Goal: Task Accomplishment & Management: Complete application form

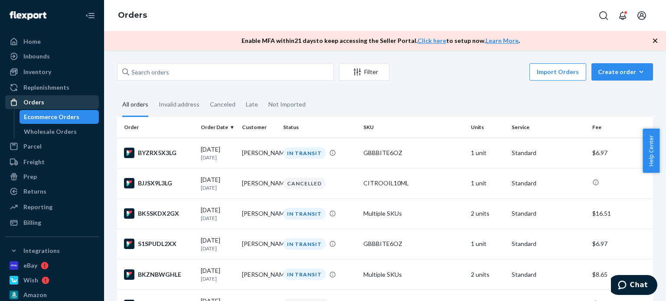
scroll to position [521, 0]
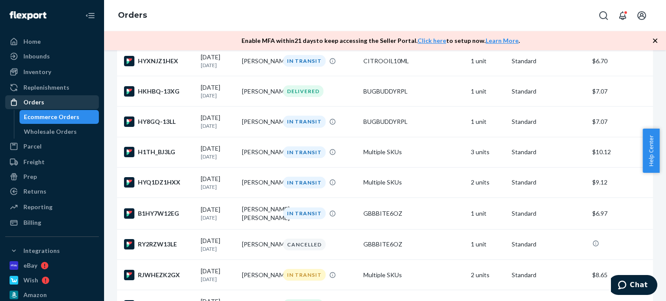
click at [65, 98] on div "Orders" at bounding box center [52, 102] width 92 height 12
click at [72, 103] on div "Orders" at bounding box center [52, 102] width 92 height 12
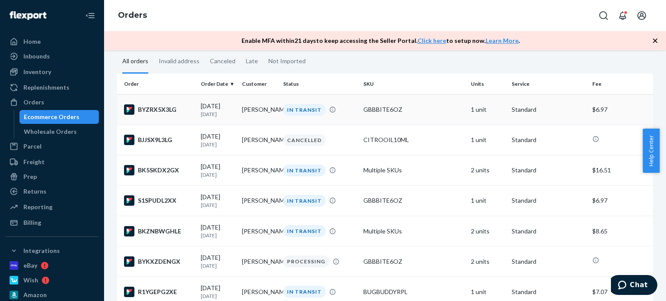
scroll to position [0, 0]
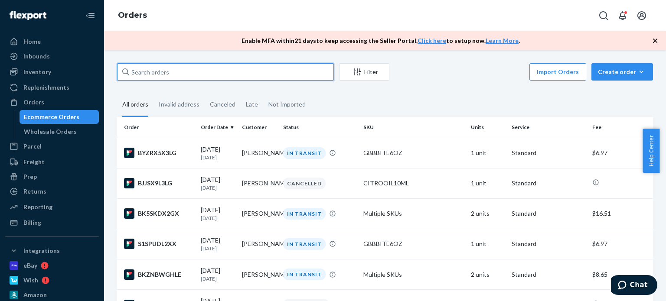
paste input "[PERSON_NAME]"
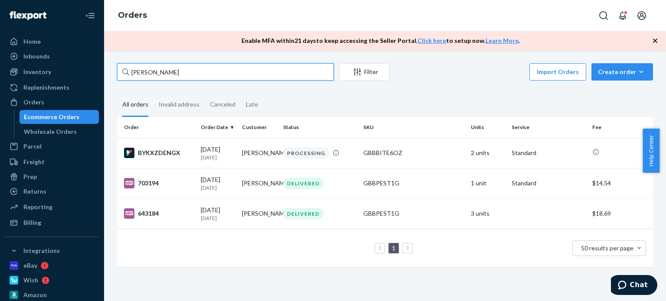
drag, startPoint x: 181, startPoint y: 66, endPoint x: 95, endPoint y: 69, distance: 85.9
click at [95, 69] on div "Home Inbounds Shipping Plans Problems Inventory Products Replenishments Orders …" at bounding box center [333, 150] width 666 height 301
paste input "[PERSON_NAME]"
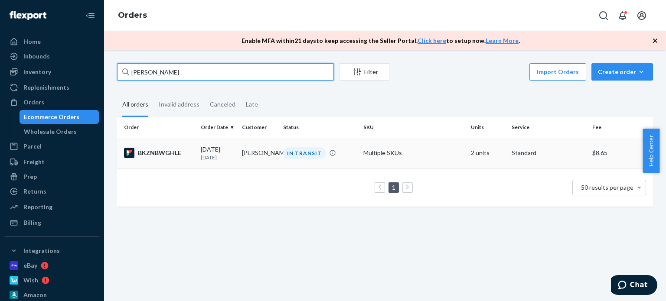
type input "[PERSON_NAME]"
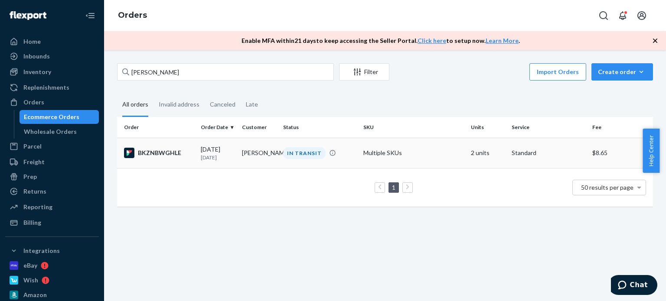
click at [287, 150] on div "IN TRANSIT" at bounding box center [304, 153] width 43 height 12
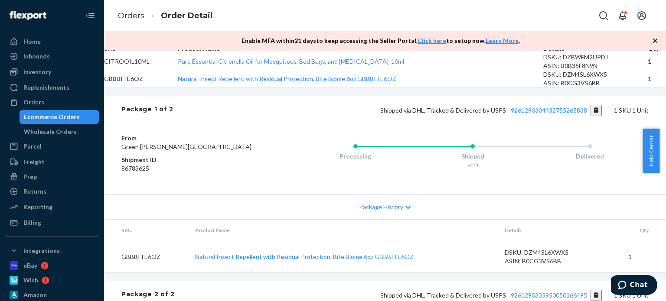
scroll to position [304, 0]
click at [591, 116] on button "Copy tracking number" at bounding box center [597, 110] width 12 height 11
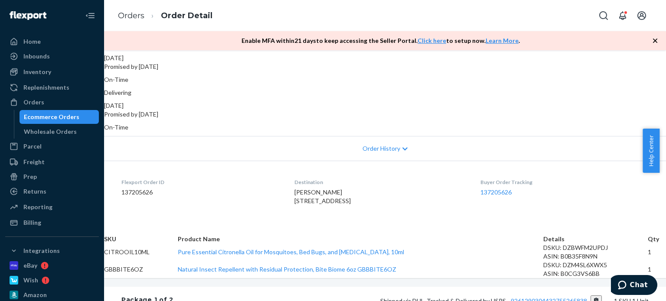
scroll to position [87, 0]
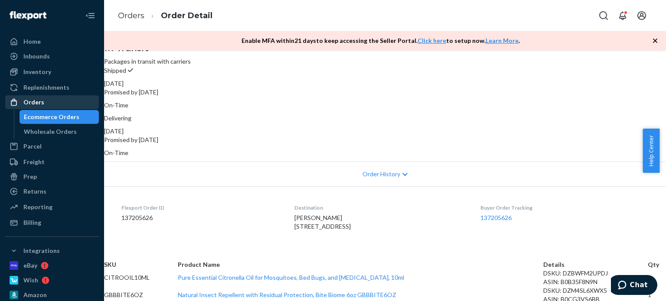
click at [52, 105] on div "Orders" at bounding box center [52, 102] width 92 height 12
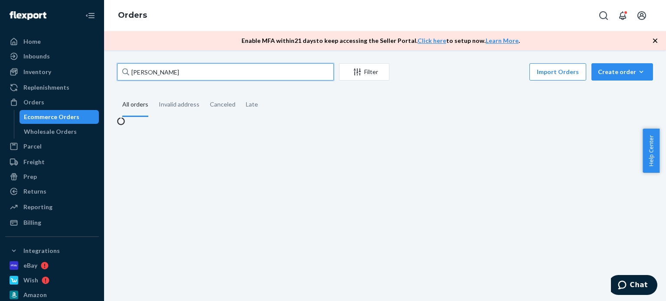
drag, startPoint x: 218, startPoint y: 74, endPoint x: 98, endPoint y: 79, distance: 119.8
click at [98, 79] on div "Home Inbounds Shipping Plans Problems Inventory Products Replenishments Orders …" at bounding box center [333, 150] width 666 height 301
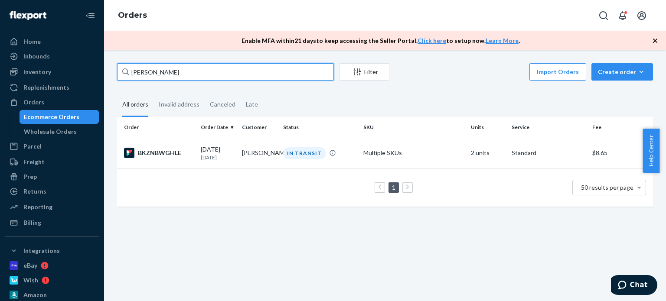
paste input "[PERSON_NAME]"
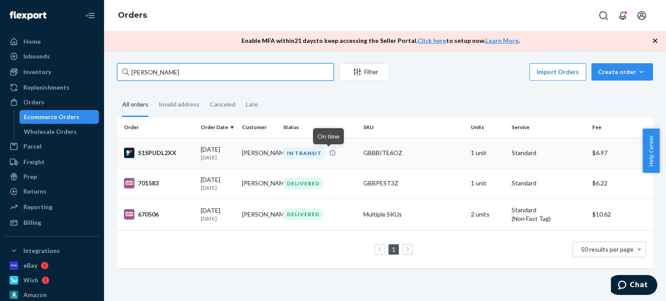
type input "[PERSON_NAME]"
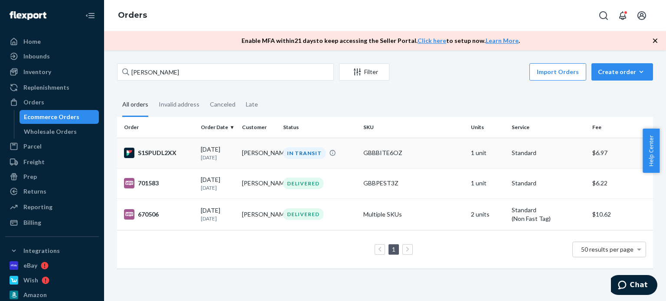
click at [328, 157] on div "IN TRANSIT" at bounding box center [320, 153] width 77 height 12
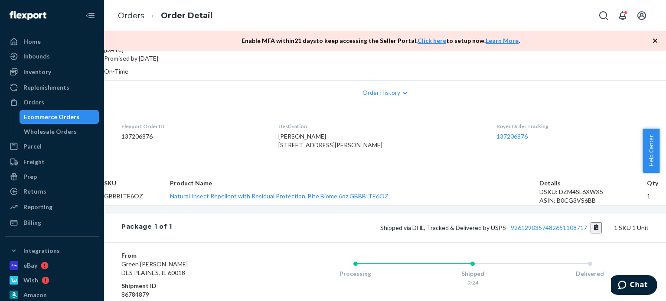
scroll to position [174, 0]
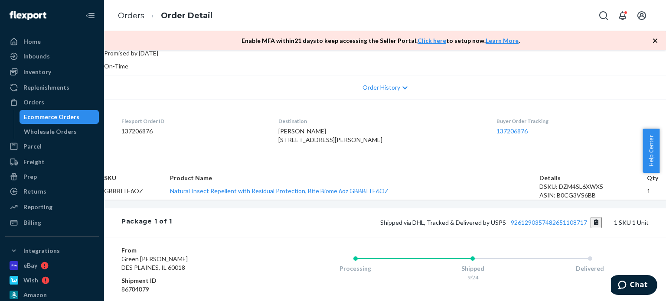
click at [321, 128] on span "[PERSON_NAME] [STREET_ADDRESS][PERSON_NAME]" at bounding box center [330, 136] width 104 height 16
drag, startPoint x: 321, startPoint y: 116, endPoint x: 429, endPoint y: 105, distance: 108.1
click at [429, 105] on dl "Flexport Order ID 137206876 Destination [PERSON_NAME] [STREET_ADDRESS][PERSON_N…" at bounding box center [385, 132] width 562 height 65
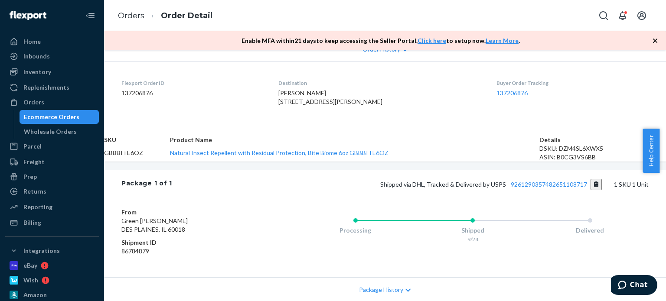
scroll to position [260, 0]
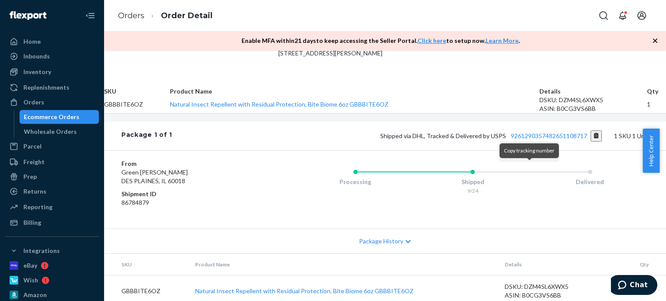
click at [591, 142] on button "Copy tracking number" at bounding box center [597, 136] width 12 height 11
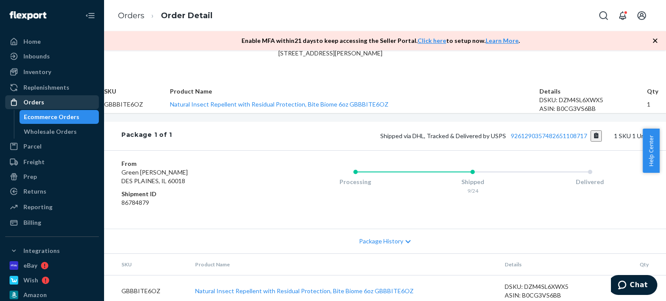
click at [70, 102] on div "Orders" at bounding box center [52, 102] width 92 height 12
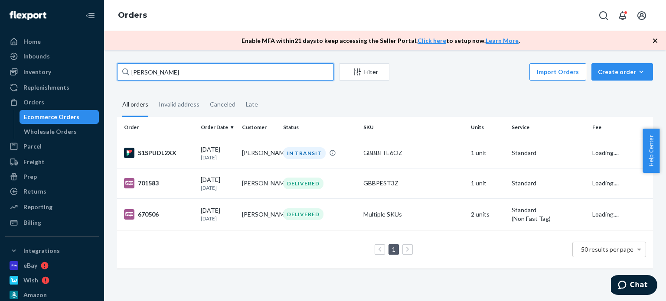
drag, startPoint x: 169, startPoint y: 78, endPoint x: 128, endPoint y: 71, distance: 41.7
click at [113, 78] on div "[PERSON_NAME] Filter Import Orders Create order Ecommerce order Removal order A…" at bounding box center [385, 170] width 549 height 214
paste input "[PERSON_NAME]"
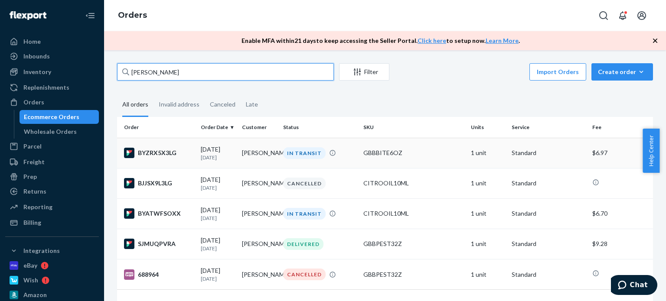
type input "[PERSON_NAME]"
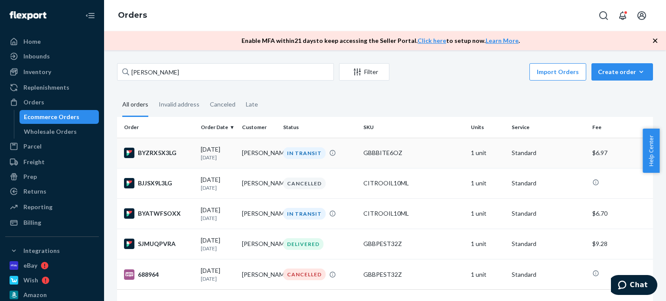
click at [283, 154] on div "IN TRANSIT" at bounding box center [304, 153] width 43 height 12
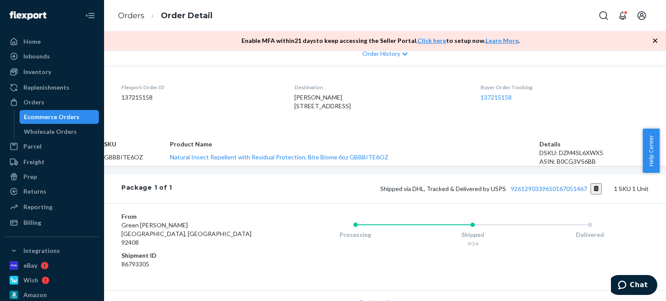
scroll to position [217, 0]
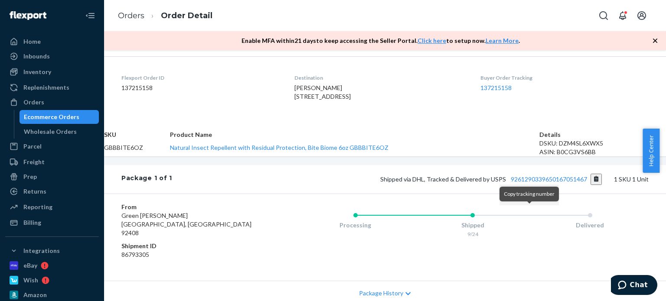
click at [591, 185] on button "Copy tracking number" at bounding box center [597, 179] width 12 height 11
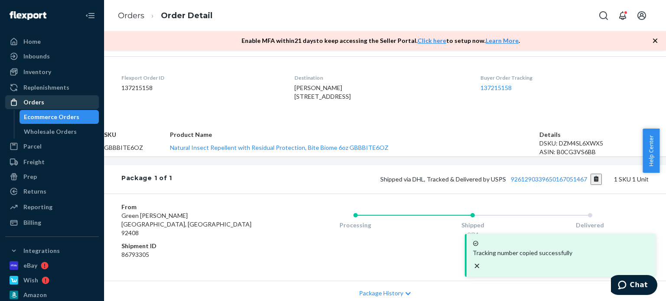
click at [51, 106] on div "Orders" at bounding box center [52, 102] width 92 height 12
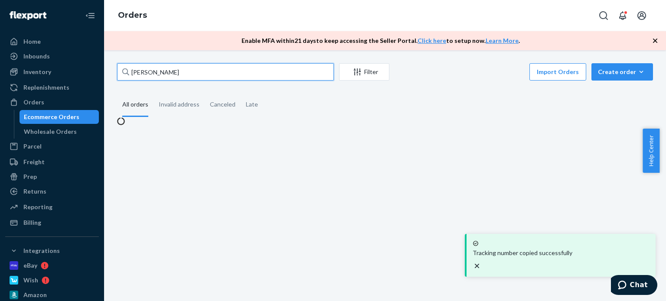
drag, startPoint x: 174, startPoint y: 74, endPoint x: 106, endPoint y: 74, distance: 67.7
click at [103, 74] on div "Home Inbounds Shipping Plans Problems Inventory Products Replenishments Orders …" at bounding box center [333, 150] width 666 height 301
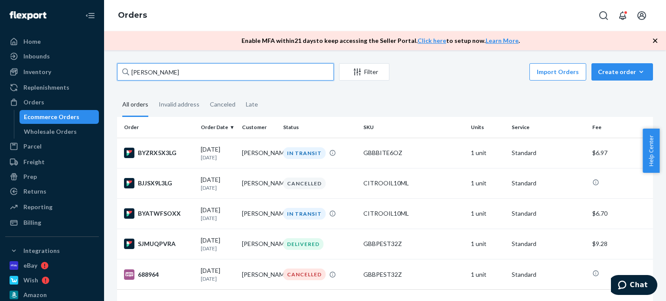
paste input "[PERSON_NAME]"
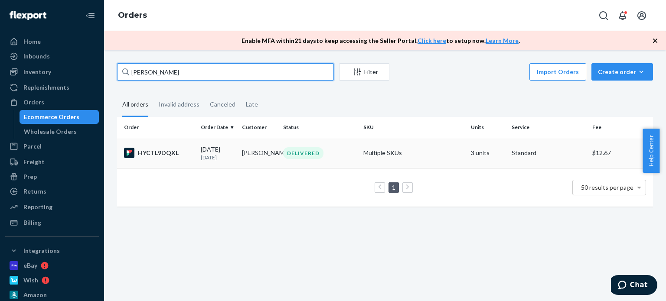
type input "[PERSON_NAME]"
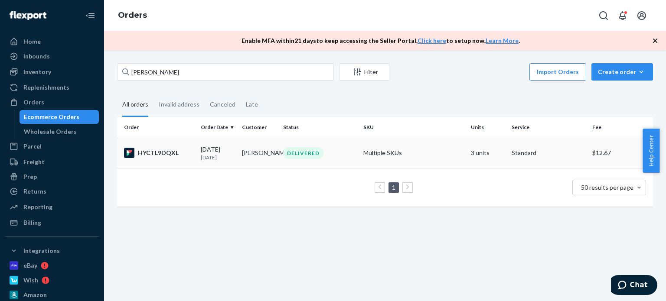
click at [259, 154] on td "[PERSON_NAME]" at bounding box center [259, 153] width 41 height 30
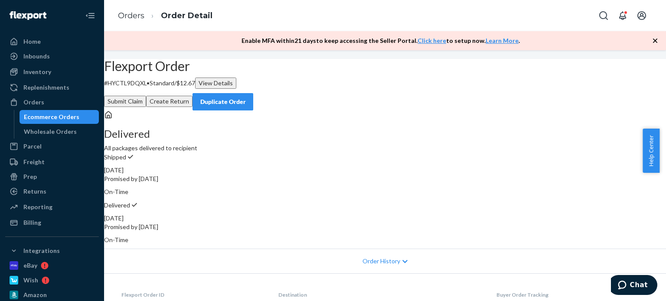
click at [246, 98] on div "Duplicate Order" at bounding box center [223, 102] width 46 height 9
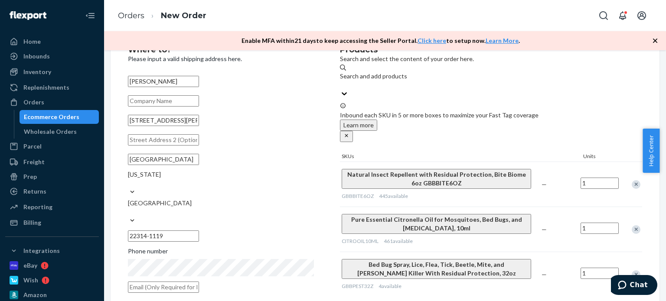
scroll to position [43, 0]
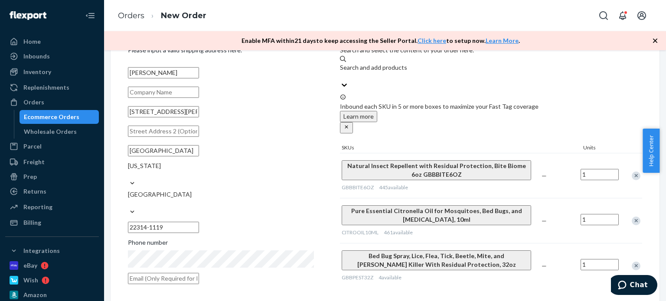
click at [632, 223] on div "Remove Item" at bounding box center [636, 221] width 9 height 9
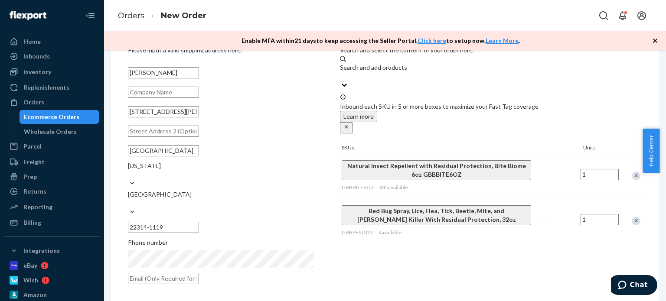
click at [632, 226] on div "Remove Item" at bounding box center [636, 221] width 9 height 9
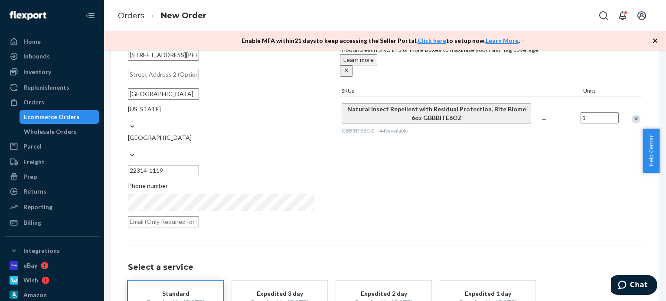
scroll to position [156, 0]
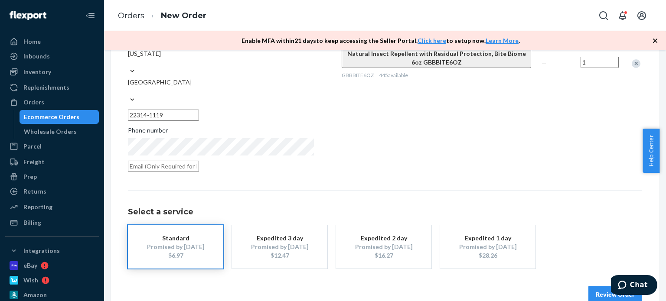
click at [589, 286] on button "Review Order" at bounding box center [616, 294] width 54 height 17
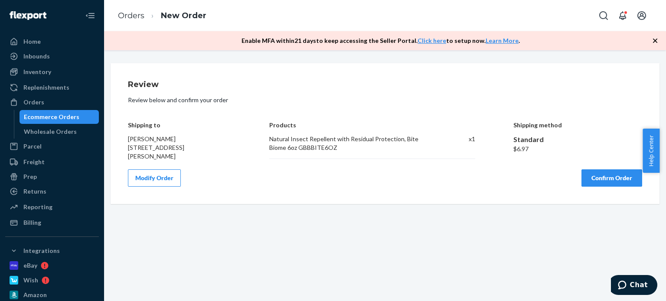
scroll to position [0, 0]
click at [582, 176] on button "Confirm Order" at bounding box center [612, 178] width 61 height 17
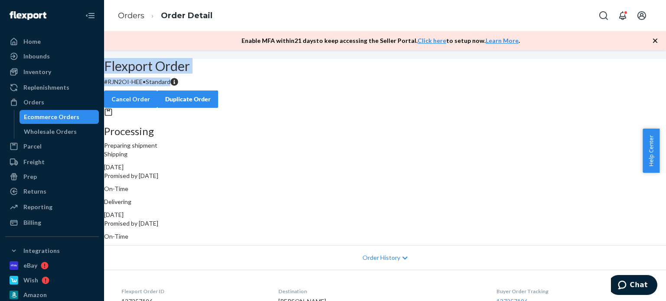
drag, startPoint x: 253, startPoint y: 105, endPoint x: 179, endPoint y: 90, distance: 76.2
click at [178, 93] on div "Flexport Order # RJN2OI-HEE • Standard Cancel Order Duplicate Order" at bounding box center [385, 83] width 562 height 49
copy div "Flexport Order # RJN2OI-HEE • Standard"
click at [75, 109] on link "Orders" at bounding box center [52, 102] width 94 height 14
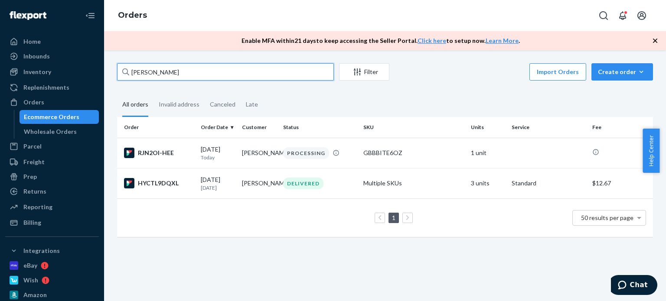
drag, startPoint x: 217, startPoint y: 72, endPoint x: 108, endPoint y: 70, distance: 109.3
click at [108, 70] on div "[PERSON_NAME] Filter Import Orders Create order Ecommerce order Removal order A…" at bounding box center [385, 175] width 562 height 251
paste input "[PERSON_NAME]"
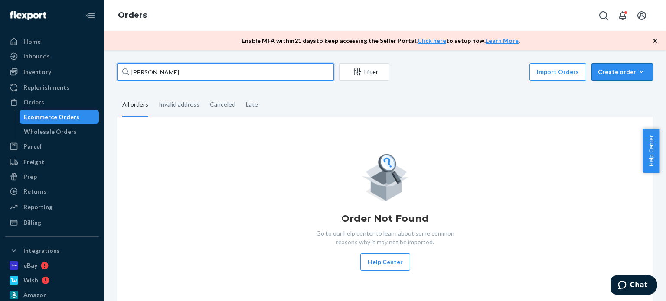
type input "[PERSON_NAME]"
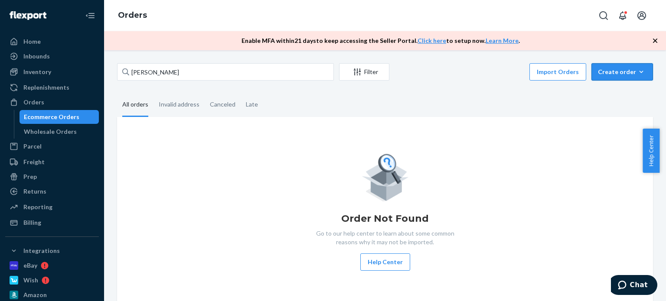
click at [614, 71] on div "Create order" at bounding box center [622, 72] width 49 height 9
click at [609, 85] on span "Ecommerce order" at bounding box center [600, 82] width 48 height 6
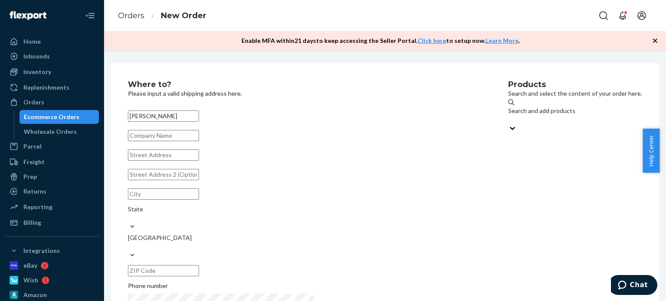
type input "[PERSON_NAME]"
click at [199, 161] on input "text" at bounding box center [163, 155] width 71 height 11
paste input "[STREET_ADDRESS]"
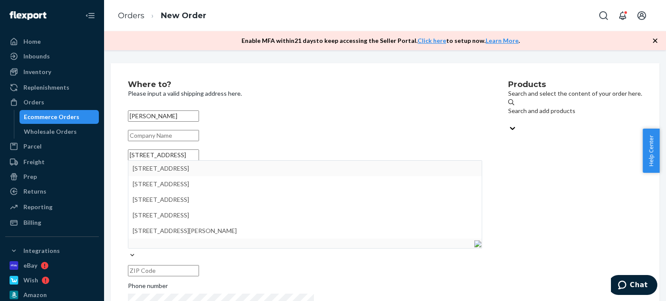
type input "[STREET_ADDRESS]"
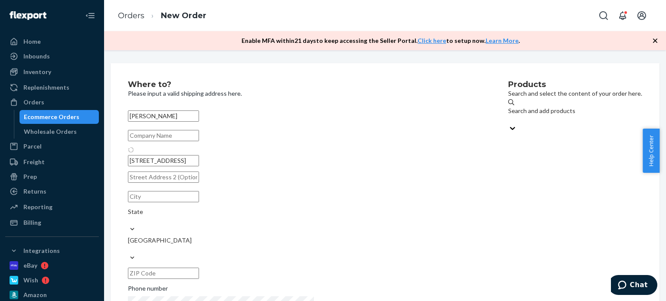
type input "[PERSON_NAME][GEOGRAPHIC_DATA]"
type input "34134"
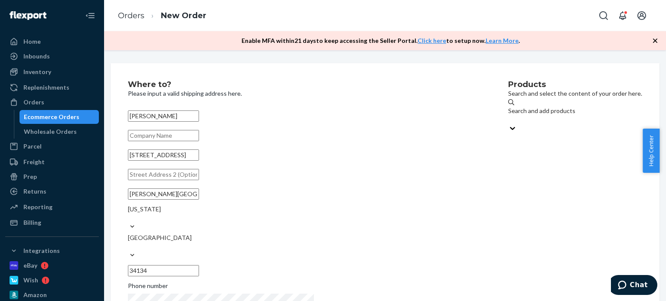
click at [508, 189] on div "Products Search and select the content of your order here. Search and add produ…" at bounding box center [575, 207] width 134 height 252
click at [508, 115] on div "Search and add products" at bounding box center [575, 111] width 134 height 9
click at [508, 115] on input "Search and add products" at bounding box center [508, 119] width 1 height 9
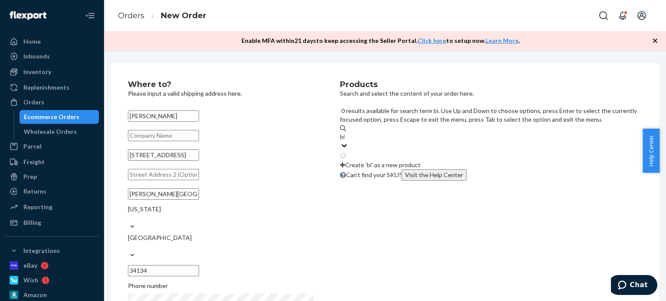
type input "bio"
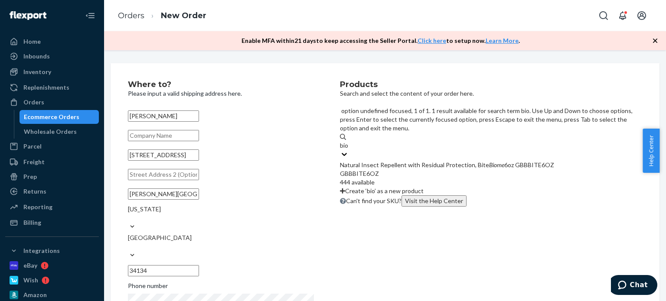
click at [458, 161] on div "Natural Insect Repellent with Residual Protection, Bite Biome 6oz GBBBITE6OZ" at bounding box center [491, 165] width 302 height 9
click at [349, 146] on input "bio" at bounding box center [344, 145] width 9 height 9
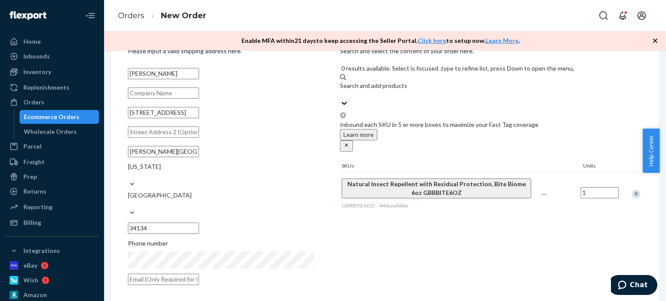
scroll to position [87, 0]
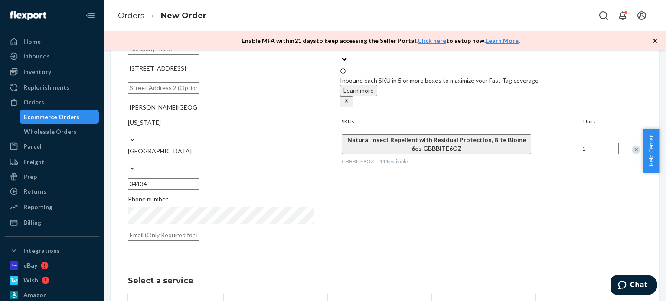
click at [581, 143] on input "1" at bounding box center [600, 148] width 38 height 11
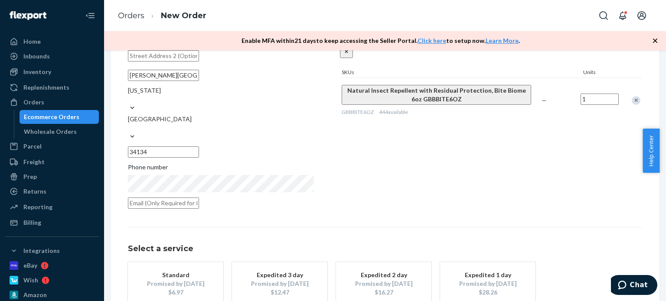
scroll to position [130, 0]
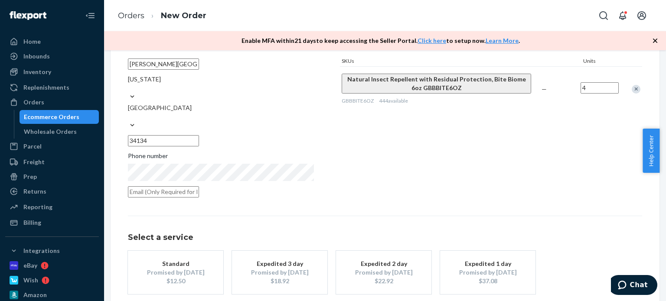
type input "4"
click at [543, 155] on div "Products Search and select the content of your order here. Search and add produ…" at bounding box center [491, 77] width 302 height 252
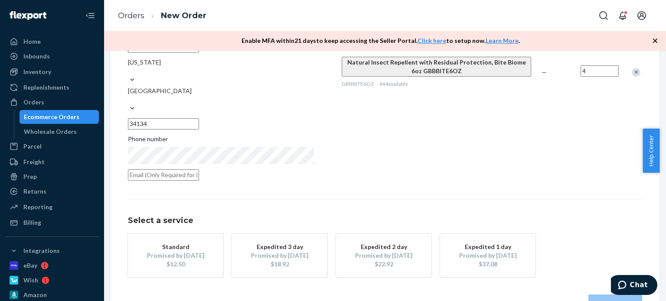
scroll to position [156, 0]
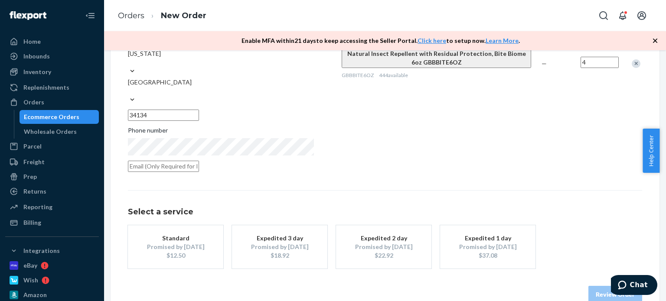
click at [223, 238] on button "Standard Promised by [DATE] $12.50" at bounding box center [175, 247] width 95 height 43
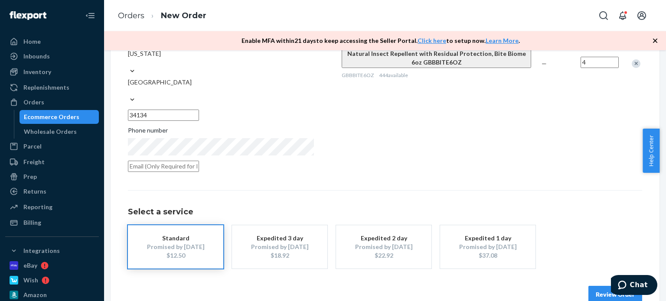
click at [589, 286] on button "Review Order" at bounding box center [616, 294] width 54 height 17
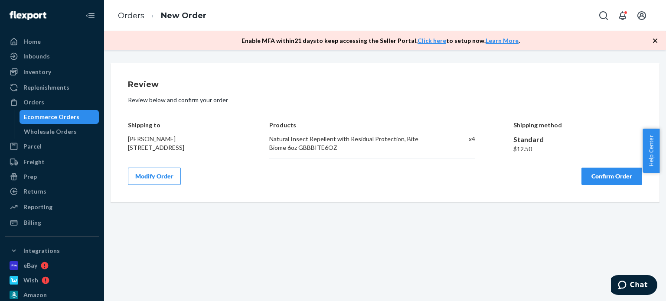
click at [582, 174] on button "Confirm Order" at bounding box center [612, 176] width 61 height 17
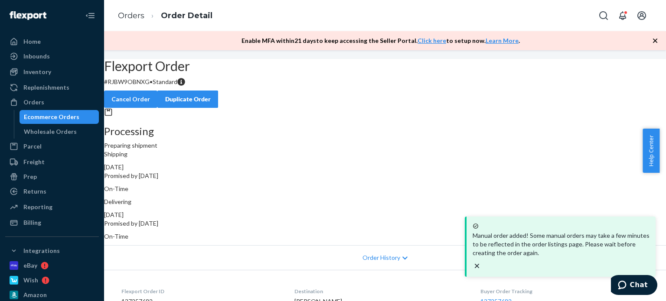
click at [626, 118] on div "Flexport Order # RJBW9OBNXG • Standard Cancel Order Duplicate Order Processing …" at bounding box center [385, 219] width 562 height 320
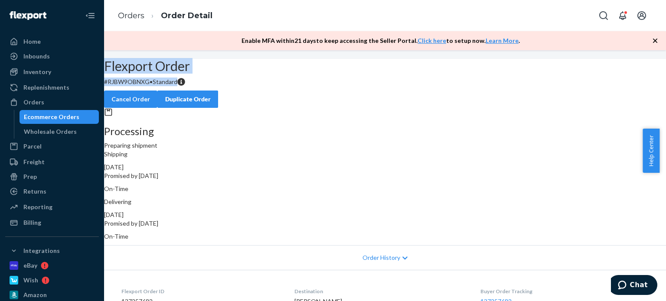
drag, startPoint x: 260, startPoint y: 107, endPoint x: 178, endPoint y: 78, distance: 87.5
click at [178, 78] on div "Flexport Order # RJBW9OBNXG • Standard Cancel Order Duplicate Order" at bounding box center [385, 83] width 562 height 49
copy div "Flexport Order # RJBW9OBNXG • Standard"
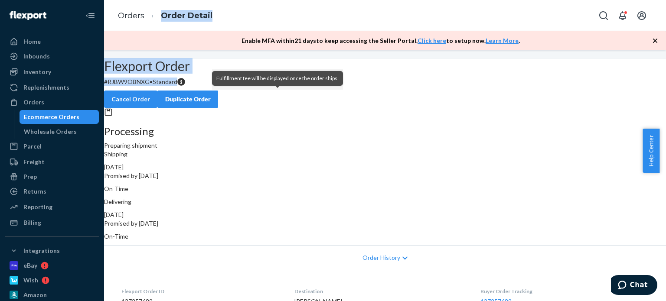
drag, startPoint x: 239, startPoint y: 35, endPoint x: 203, endPoint y: -5, distance: 53.5
click at [203, 0] on html "Home Inbounds Shipping Plans Problems Inventory Products Replenishments Orders …" at bounding box center [333, 150] width 666 height 301
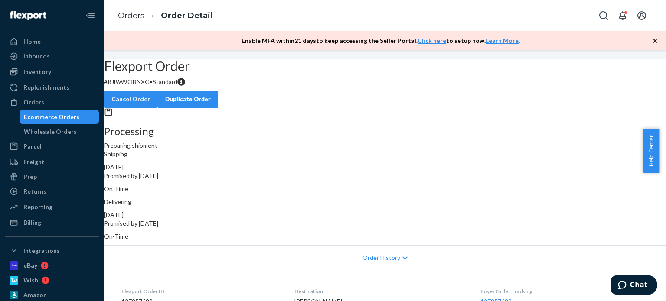
click at [361, 108] on div "Flexport Order # RJBW9OBNXG • Standard Cancel Order Duplicate Order" at bounding box center [385, 83] width 562 height 49
drag, startPoint x: 260, startPoint y: 105, endPoint x: 164, endPoint y: 92, distance: 97.2
click at [164, 92] on div "Flexport Order # RJBW9OBNXG • Standard Cancel Order Duplicate Order Processing …" at bounding box center [385, 219] width 562 height 320
copy div "Flexport Order # RJBW9OBNXG • Standard"
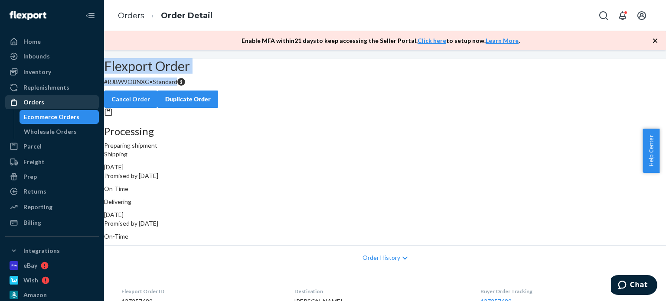
click at [62, 103] on div "Orders" at bounding box center [52, 102] width 92 height 12
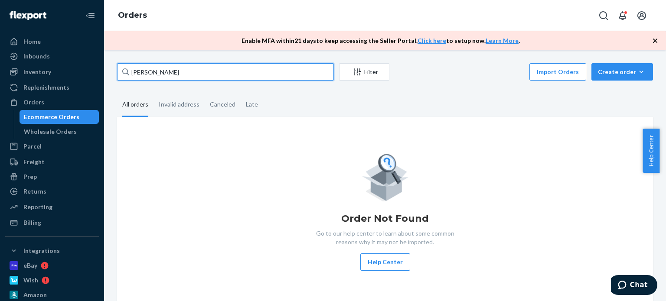
drag, startPoint x: 188, startPoint y: 69, endPoint x: 110, endPoint y: 53, distance: 79.2
click at [110, 53] on div "[PERSON_NAME] Filter Import Orders Create order Ecommerce order Removal order A…" at bounding box center [385, 175] width 562 height 251
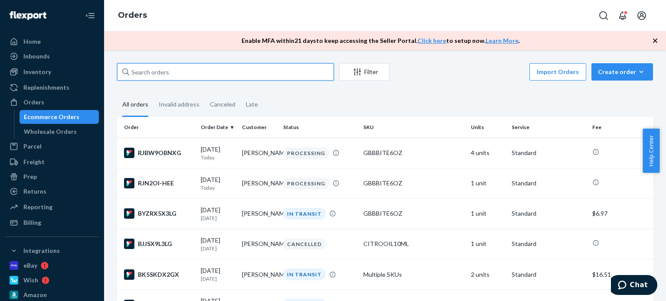
paste input "[PERSON_NAME]"
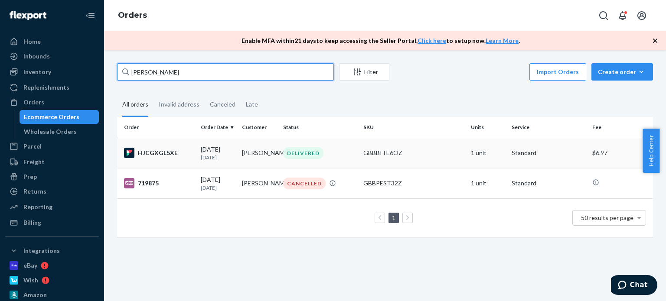
type input "[PERSON_NAME]"
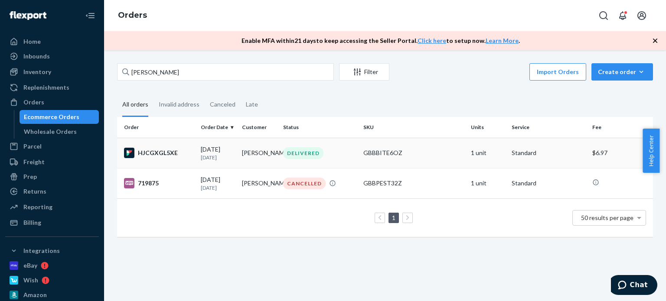
click at [274, 155] on td "[PERSON_NAME]" at bounding box center [259, 153] width 41 height 30
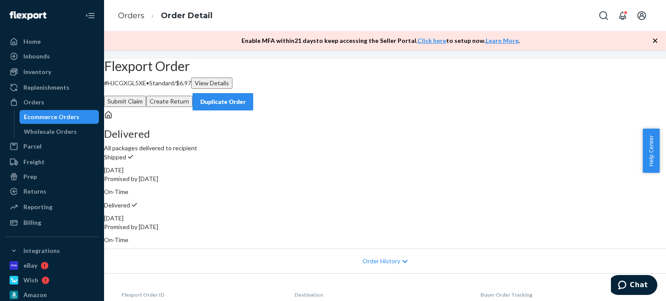
click at [246, 98] on div "Duplicate Order" at bounding box center [223, 102] width 46 height 9
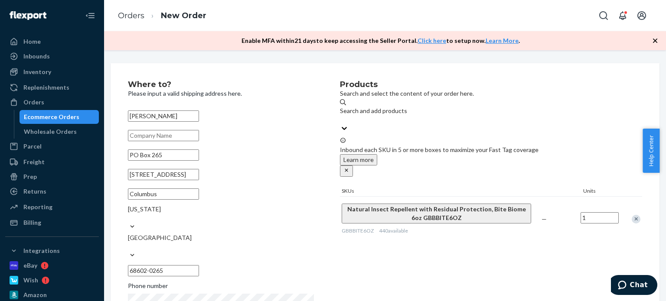
scroll to position [43, 0]
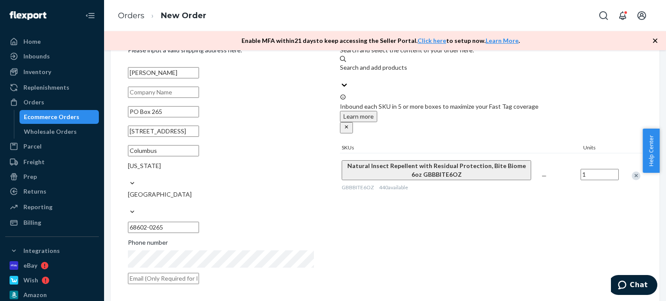
click at [581, 169] on input "1" at bounding box center [600, 174] width 38 height 11
type input "2"
drag, startPoint x: 547, startPoint y: 258, endPoint x: 540, endPoint y: 260, distance: 6.9
click at [544, 260] on div "Products Search and select the content of your order here. Search and add produ…" at bounding box center [491, 163] width 302 height 252
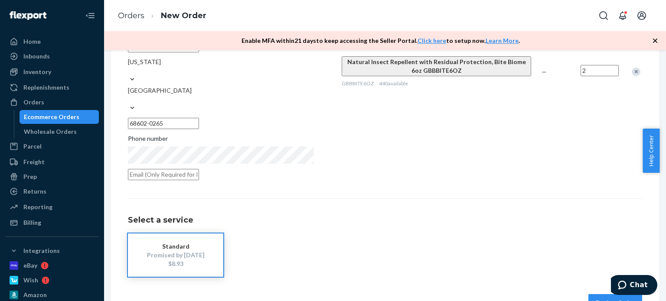
scroll to position [156, 0]
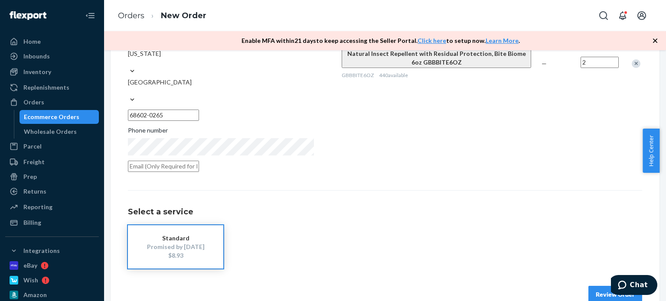
click at [589, 286] on button "Review Order" at bounding box center [616, 294] width 54 height 17
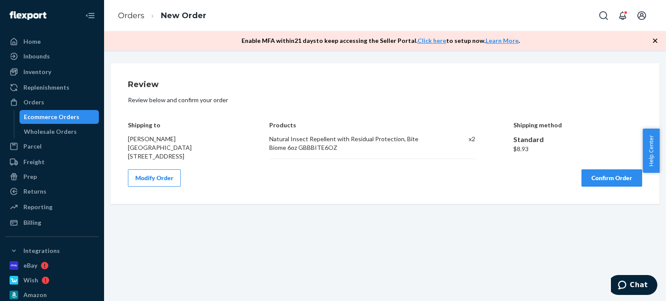
click at [582, 186] on button "Confirm Order" at bounding box center [612, 178] width 61 height 17
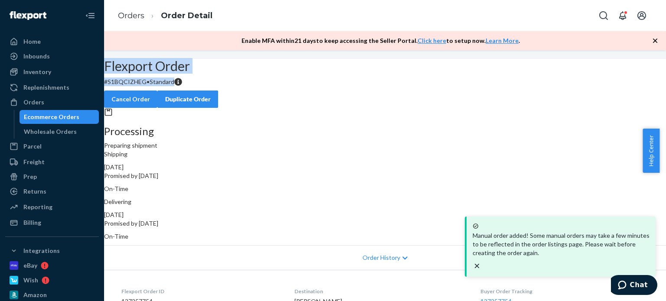
drag, startPoint x: 257, startPoint y: 105, endPoint x: 185, endPoint y: 79, distance: 76.8
click at [185, 79] on div "Flexport Order # S1BQCIZHEG • Standard Cancel Order Duplicate Order" at bounding box center [385, 83] width 562 height 49
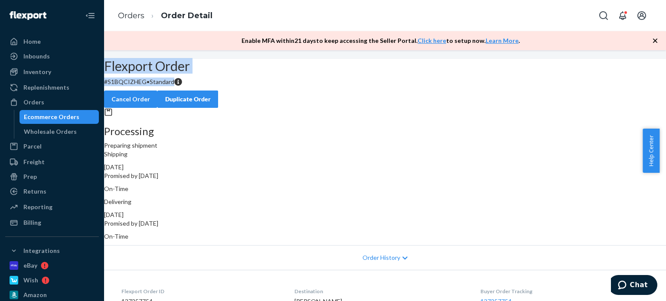
copy div "Flexport Order # S1BQCIZHEG • Standard"
click at [80, 102] on div "Orders" at bounding box center [52, 102] width 92 height 12
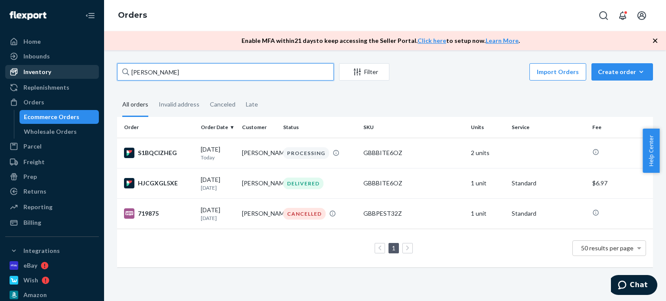
drag, startPoint x: 200, startPoint y: 75, endPoint x: 79, endPoint y: 66, distance: 120.4
click at [80, 69] on div "Home Inbounds Shipping Plans Problems Inventory Products Replenishments Orders …" at bounding box center [333, 150] width 666 height 301
paste input "[PERSON_NAME]"
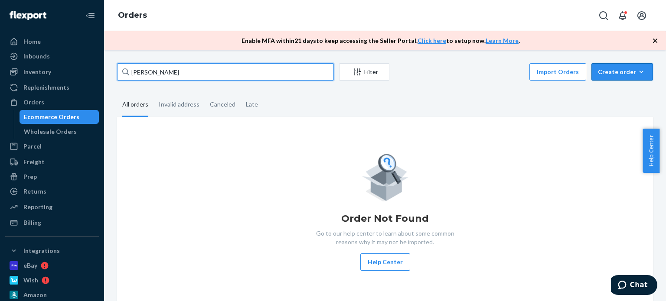
type input "[PERSON_NAME]"
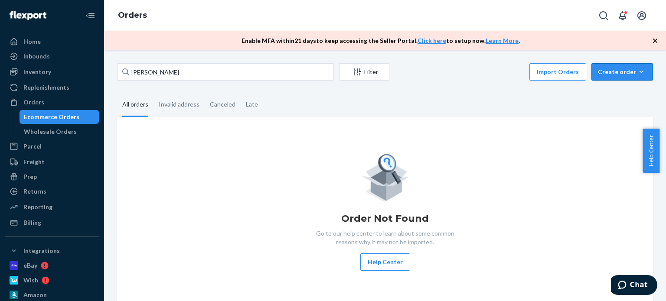
click at [610, 72] on div "Create order" at bounding box center [622, 72] width 49 height 9
click at [610, 85] on span "Ecommerce order" at bounding box center [600, 82] width 48 height 6
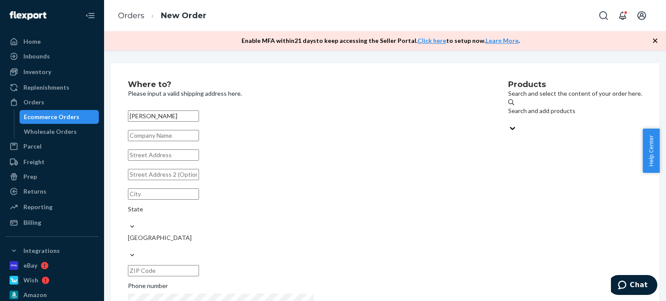
type input "[PERSON_NAME]"
paste input "[STREET_ADDRESS]"
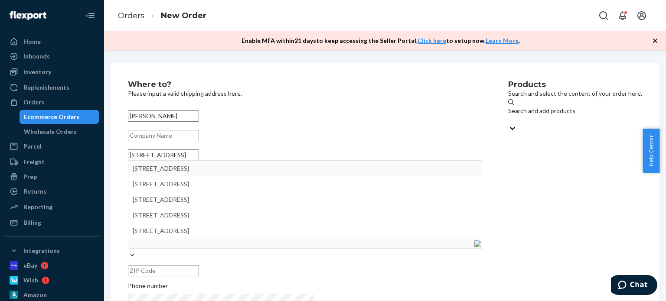
type input "[STREET_ADDRESS]"
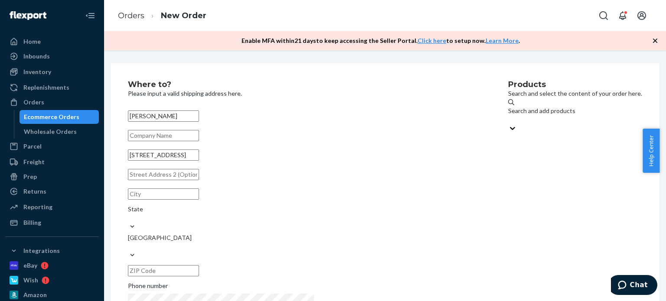
click at [508, 209] on div "Products Search and select the content of your order here. Search and add produ…" at bounding box center [575, 207] width 134 height 252
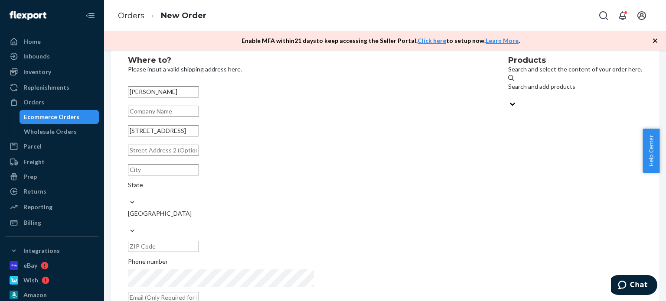
scroll to position [29, 0]
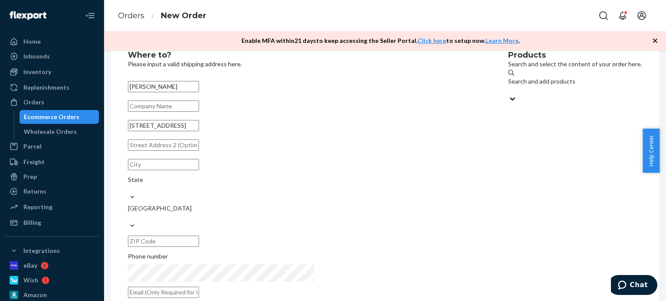
click at [199, 170] on input "text" at bounding box center [163, 164] width 71 height 11
paste input "[GEOGRAPHIC_DATA], SC 29003"
drag, startPoint x: 224, startPoint y: 182, endPoint x: 255, endPoint y: 182, distance: 31.2
click at [199, 170] on input "[GEOGRAPHIC_DATA], SC 29003" at bounding box center [163, 164] width 71 height 11
type input "[GEOGRAPHIC_DATA], [GEOGRAPHIC_DATA]"
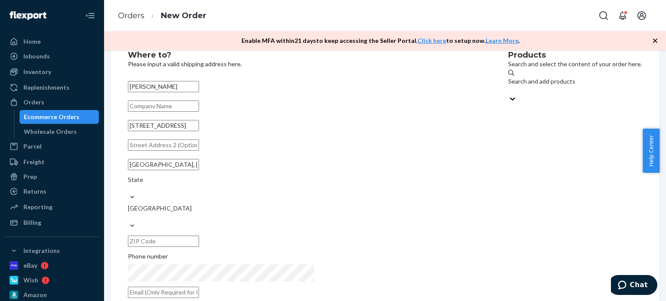
click at [199, 236] on input "text" at bounding box center [163, 241] width 71 height 11
paste input "29003"
type input "29003"
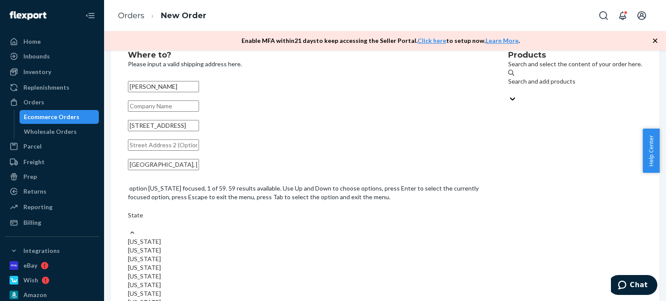
click at [302, 211] on div "State" at bounding box center [305, 219] width 354 height 17
click at [129, 220] on input "option [US_STATE] focused, 1 of 59. 59 results available. Use Up and Down to ch…" at bounding box center [128, 224] width 1 height 9
type input "so"
click at [330, 246] on div "[US_STATE]" at bounding box center [305, 250] width 354 height 9
click at [135, 220] on input "so" at bounding box center [131, 215] width 7 height 9
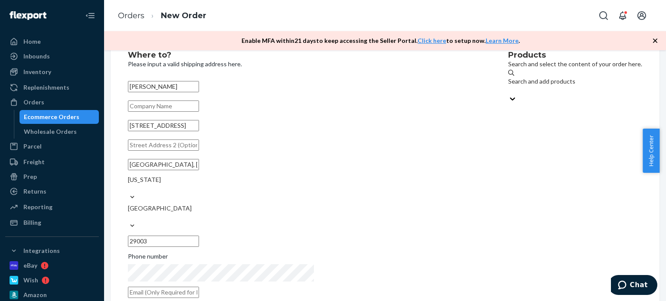
click at [199, 170] on input "[GEOGRAPHIC_DATA], [GEOGRAPHIC_DATA]" at bounding box center [163, 164] width 71 height 11
type input "[GEOGRAPHIC_DATA]"
click at [508, 236] on div "Products Search and select the content of your order here. Search and add produ…" at bounding box center [575, 177] width 134 height 252
click at [508, 88] on div "Search and add products" at bounding box center [575, 85] width 134 height 17
click at [508, 88] on input "Search and add products" at bounding box center [508, 90] width 1 height 9
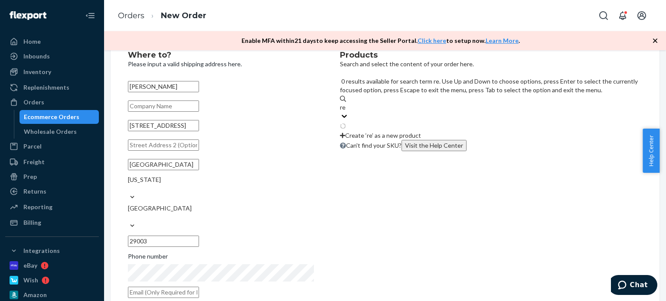
type input "rep"
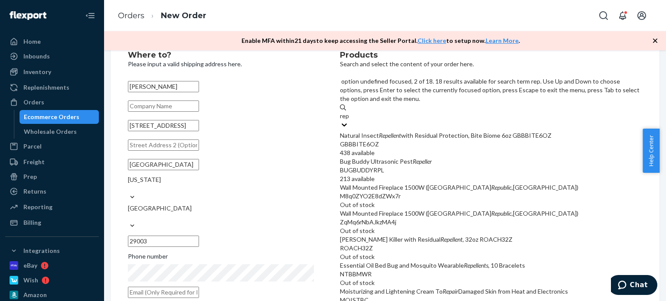
click at [452, 166] on div "BUGBUDDYRPL" at bounding box center [491, 170] width 302 height 9
click at [350, 121] on input "rep" at bounding box center [345, 116] width 10 height 9
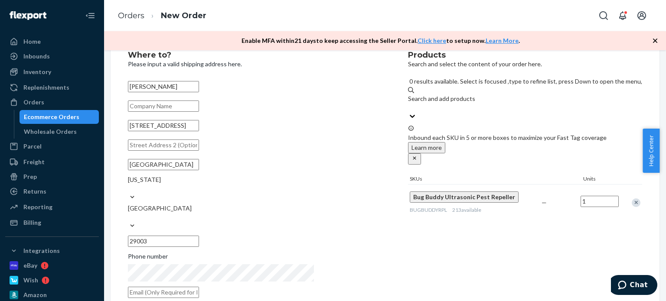
click at [450, 95] on div "Search and add products" at bounding box center [525, 99] width 234 height 9
click at [409, 103] on input "0 results available. Select is focused ,type to refine list, press Down to open…" at bounding box center [408, 107] width 1 height 9
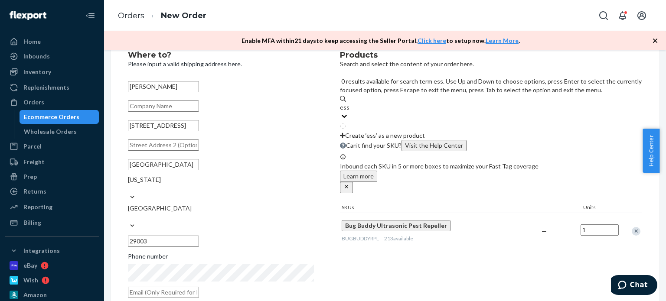
type input "esse"
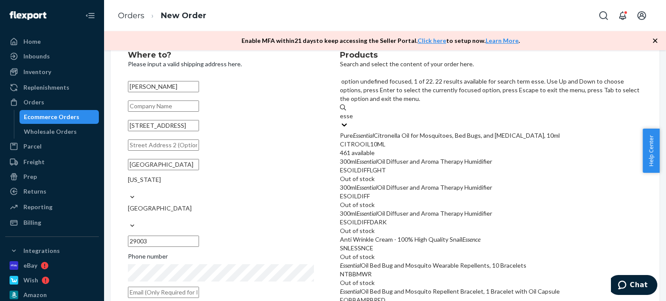
click at [453, 131] on div "Pure Essential Citronella Oil for Mosquitoes, Bed Bugs, and [MEDICAL_DATA], 10ml" at bounding box center [491, 135] width 302 height 9
click at [353, 114] on input "esse" at bounding box center [346, 116] width 13 height 9
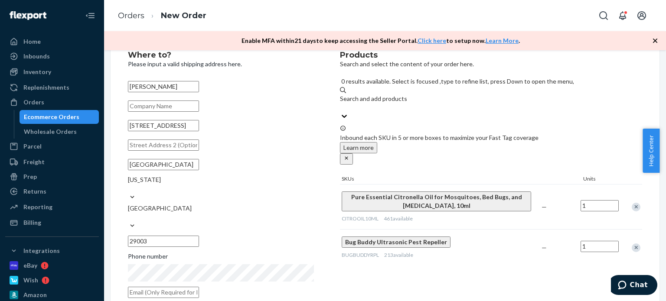
click at [459, 253] on div "Products Search and select the content of your order here. 0 results available.…" at bounding box center [491, 177] width 302 height 252
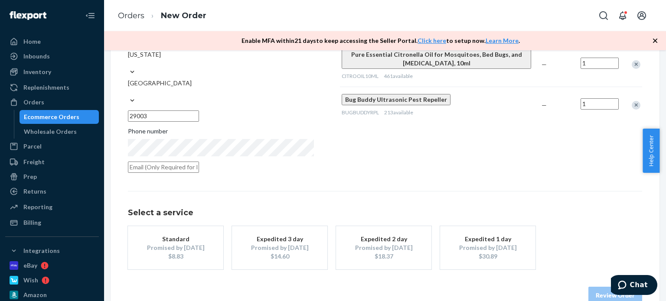
scroll to position [156, 0]
click at [210, 243] on div "Promised by [DATE]" at bounding box center [175, 247] width 69 height 9
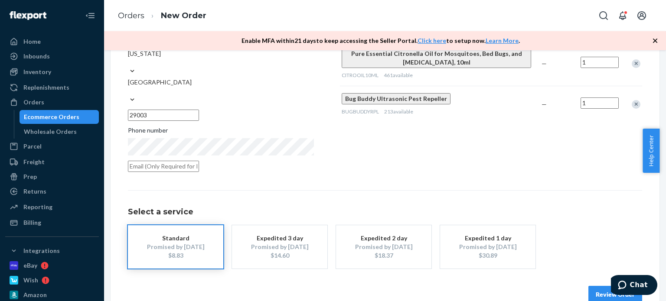
click at [589, 286] on button "Review Order" at bounding box center [616, 294] width 54 height 17
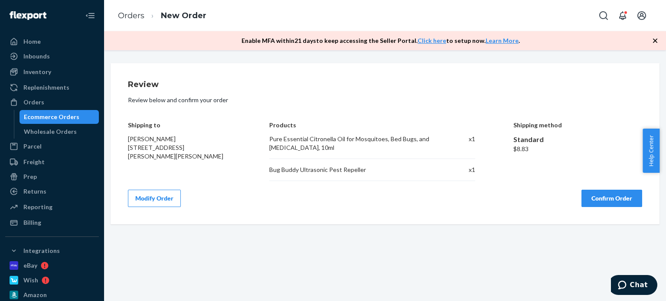
click at [582, 203] on button "Confirm Order" at bounding box center [612, 198] width 61 height 17
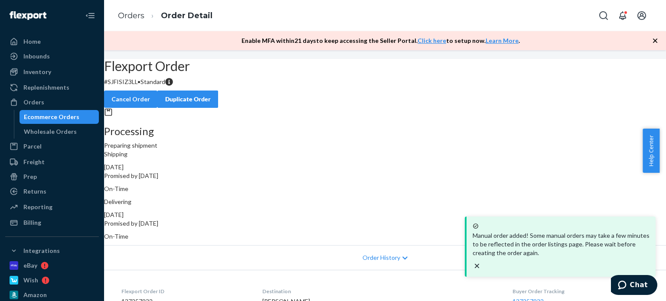
drag, startPoint x: 300, startPoint y: 180, endPoint x: 278, endPoint y: 145, distance: 41.8
click at [278, 145] on div "Processing Preparing shipment" at bounding box center [385, 129] width 562 height 42
drag, startPoint x: 248, startPoint y: 102, endPoint x: 167, endPoint y: 81, distance: 83.4
click at [167, 81] on div "Flexport Order # SJFISIZ3LL • Standard Cancel Order Duplicate Order" at bounding box center [385, 83] width 562 height 49
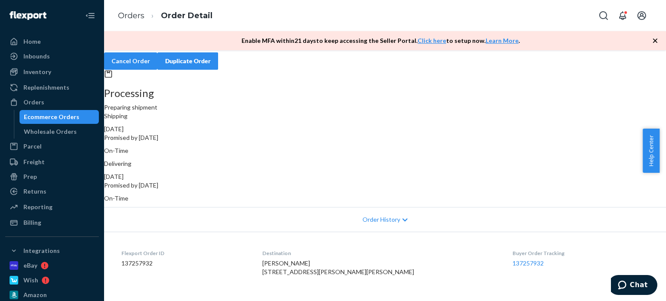
copy div "Flexport Order # SJFISIZ3LL • Standard"
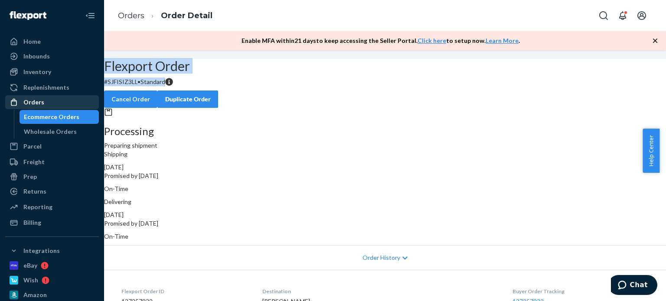
drag, startPoint x: 39, startPoint y: 100, endPoint x: 48, endPoint y: 100, distance: 8.7
click at [39, 100] on div "Orders" at bounding box center [33, 102] width 21 height 9
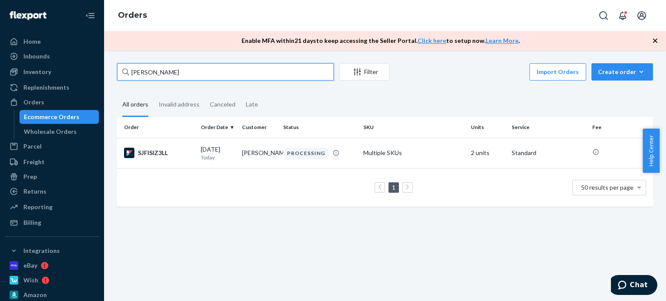
drag, startPoint x: 167, startPoint y: 74, endPoint x: 128, endPoint y: 67, distance: 38.8
click at [128, 67] on div "[PERSON_NAME]" at bounding box center [225, 71] width 217 height 17
paste input "[PERSON_NAME]"
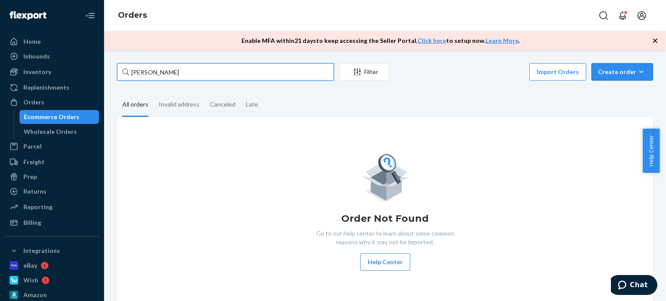
type input "[PERSON_NAME]"
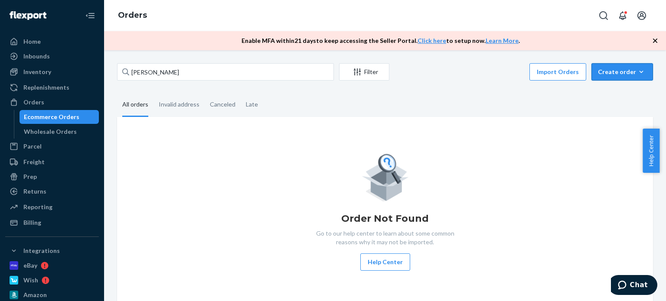
click at [634, 67] on button "Create order Ecommerce order Removal order" at bounding box center [623, 71] width 62 height 17
click at [608, 85] on span "Ecommerce order" at bounding box center [600, 82] width 48 height 6
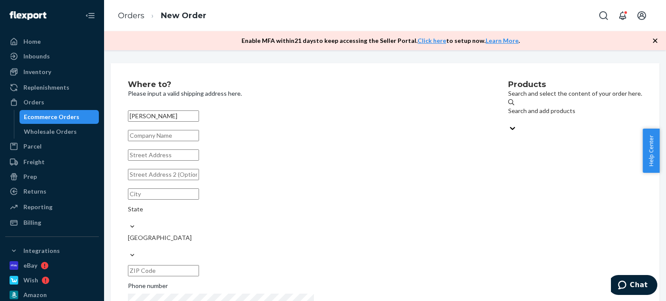
type input "[PERSON_NAME]"
click at [508, 197] on div "Products Search and select the content of your order here. Search and add produ…" at bounding box center [575, 207] width 134 height 252
click at [199, 161] on input "text" at bounding box center [163, 155] width 71 height 11
paste input "[STREET_ADDRESS]"
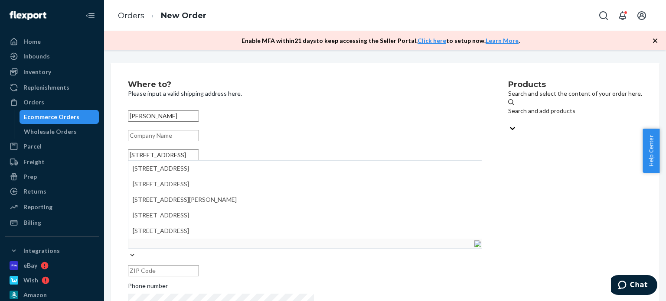
type input "[STREET_ADDRESS]"
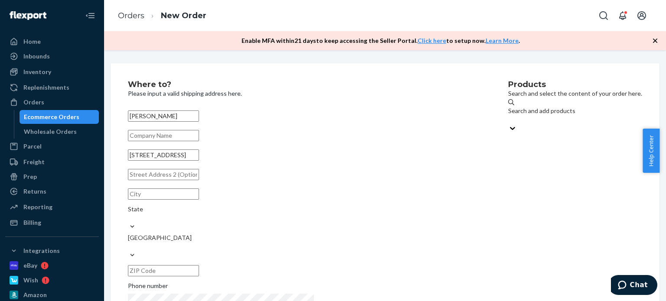
click at [508, 199] on div "Products Search and select the content of your order here. Search and add produ…" at bounding box center [575, 207] width 134 height 252
paste input "Paducah, KY 42001"
drag, startPoint x: 224, startPoint y: 214, endPoint x: 244, endPoint y: 215, distance: 20.4
click at [199, 200] on input "Paducah, KY 42001" at bounding box center [163, 194] width 71 height 11
type input "Paducah, [GEOGRAPHIC_DATA]"
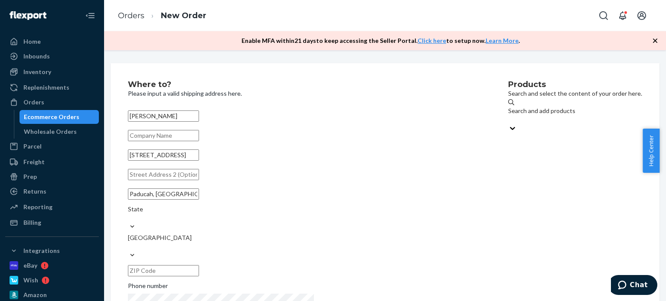
click at [199, 265] on input "text" at bounding box center [163, 270] width 71 height 11
paste input "42001"
type input "42001"
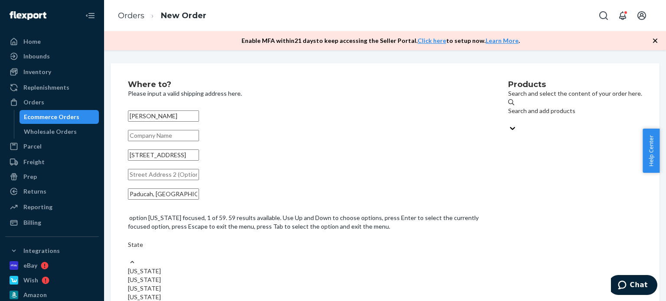
click at [300, 241] on div "State" at bounding box center [305, 245] width 354 height 9
click at [129, 249] on input "option [US_STATE] focused, 1 of 59. 59 results available. Use Up and Down to ch…" at bounding box center [128, 253] width 1 height 9
type input "k"
click at [314, 285] on div "[US_STATE]" at bounding box center [305, 289] width 354 height 9
click at [132, 249] on input "k" at bounding box center [130, 245] width 4 height 9
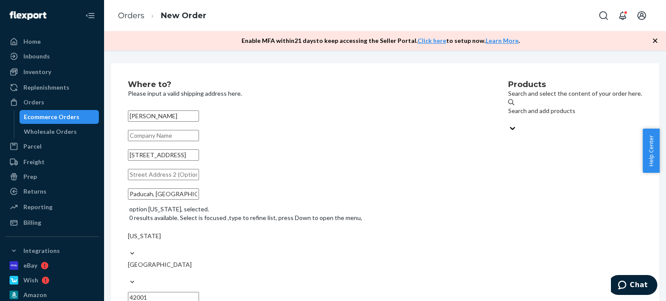
click at [508, 237] on div "Products Search and select the content of your order here. Search and add produ…" at bounding box center [575, 220] width 134 height 279
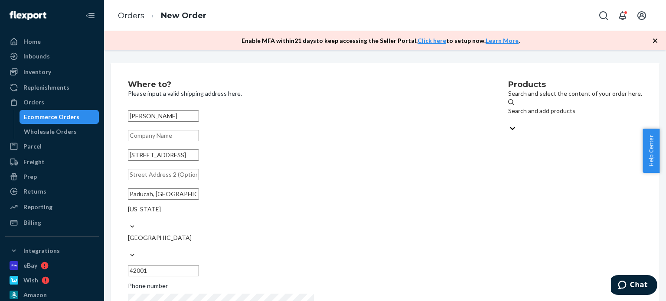
click at [199, 200] on input "Paducah, [GEOGRAPHIC_DATA]" at bounding box center [163, 194] width 71 height 11
type input "Paducah"
click at [508, 236] on div "Products Search and select the content of your order here. Search and add produ…" at bounding box center [575, 207] width 134 height 252
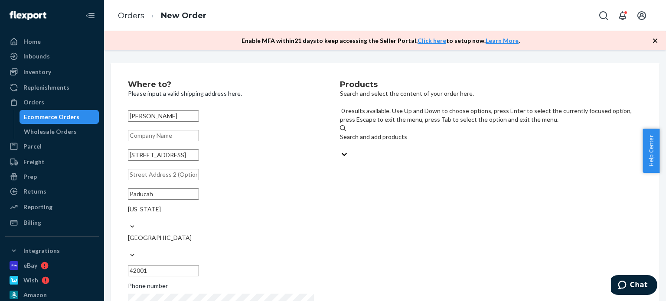
click at [463, 133] on div "Search and add products" at bounding box center [491, 137] width 302 height 9
click at [341, 141] on input "0 results available. Use Up and Down to choose options, press Enter to select t…" at bounding box center [340, 145] width 1 height 9
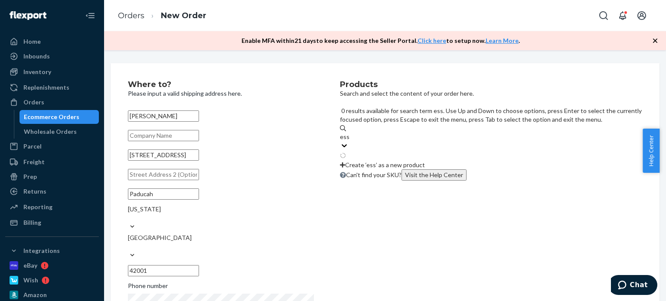
type input "esse"
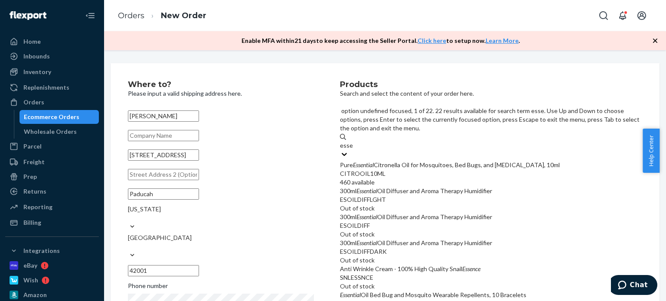
click at [459, 161] on div "Pure Essential Citronella Oil for Mosquitoes, Bed Bugs, and [MEDICAL_DATA], 10ml" at bounding box center [491, 165] width 302 height 9
click at [353, 144] on input "esse" at bounding box center [346, 145] width 13 height 9
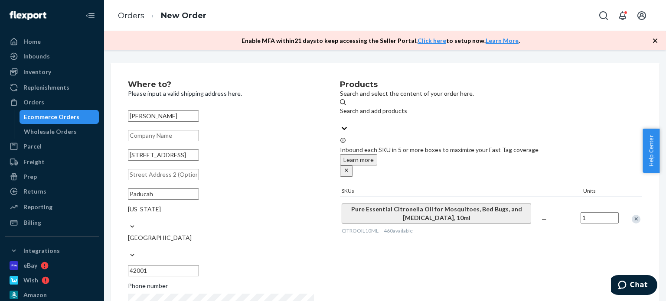
click at [495, 256] on div "Products Search and select the content of your order here. Search and add produ…" at bounding box center [491, 207] width 302 height 252
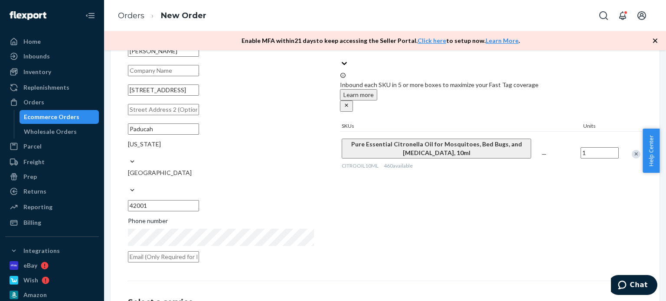
scroll to position [130, 0]
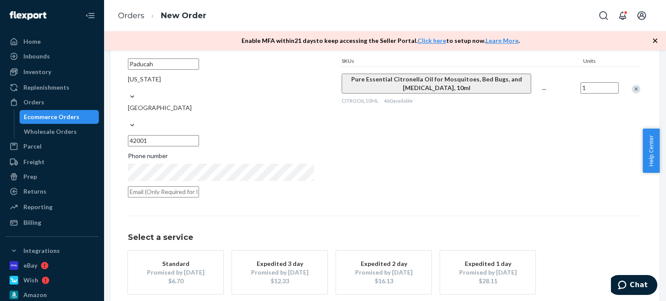
click at [210, 277] on div "$6.70" at bounding box center [175, 281] width 69 height 9
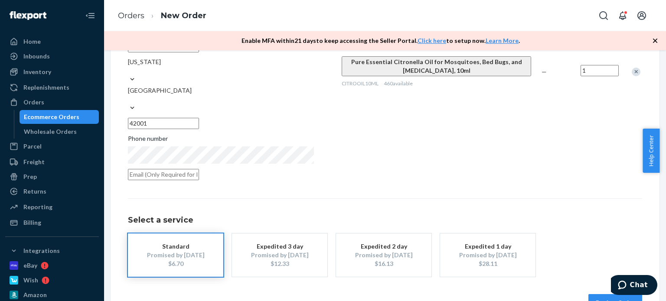
scroll to position [156, 0]
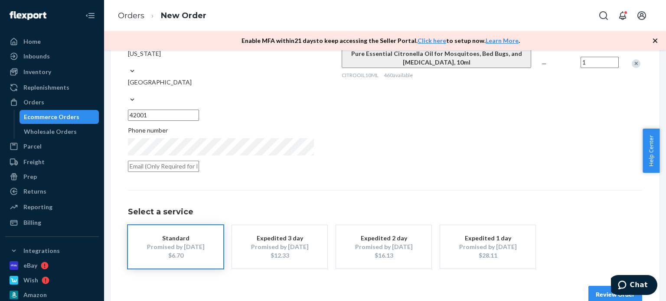
drag, startPoint x: 549, startPoint y: 276, endPoint x: 558, endPoint y: 265, distance: 14.2
click at [589, 286] on button "Review Order" at bounding box center [616, 294] width 54 height 17
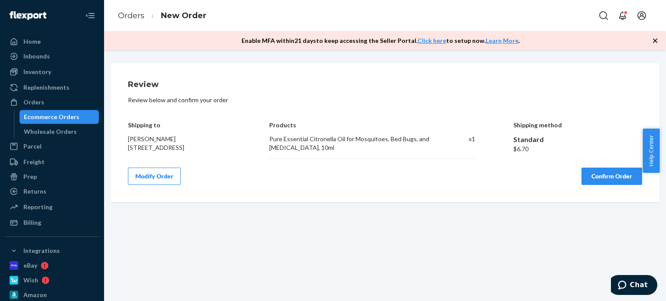
scroll to position [0, 0]
click at [582, 178] on button "Confirm Order" at bounding box center [612, 176] width 61 height 17
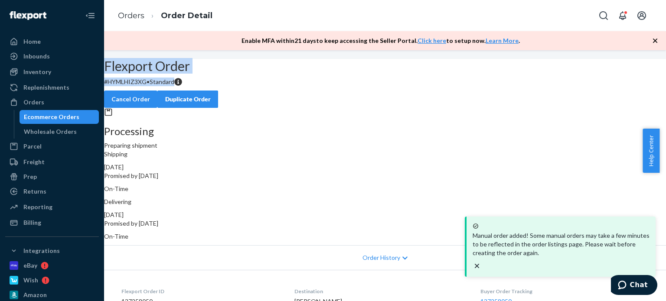
drag, startPoint x: 256, startPoint y: 104, endPoint x: 199, endPoint y: 92, distance: 58.6
click at [182, 93] on div "Flexport Order # HYMLHIZ3XG • Standard Cancel Order Duplicate Order" at bounding box center [385, 83] width 562 height 49
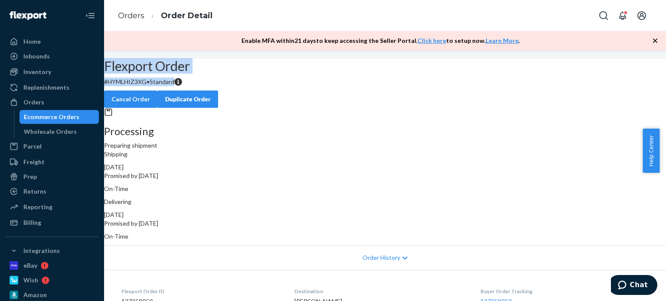
copy div "Flexport Order # HYMLHIZ3XG • Standard"
drag, startPoint x: 23, startPoint y: 99, endPoint x: 61, endPoint y: 88, distance: 39.5
click at [23, 99] on div "Orders" at bounding box center [33, 102] width 21 height 9
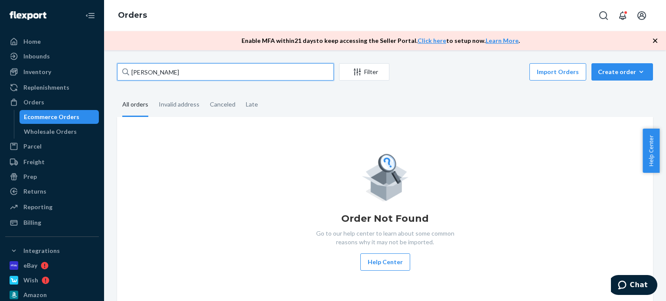
drag, startPoint x: 175, startPoint y: 74, endPoint x: 112, endPoint y: 67, distance: 63.3
click at [110, 71] on div "[PERSON_NAME] Filter Import Orders Create order Ecommerce order Removal order A…" at bounding box center [385, 175] width 562 height 251
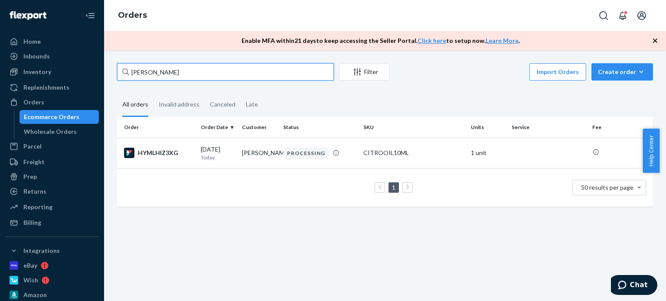
paste input "[PERSON_NAME]"
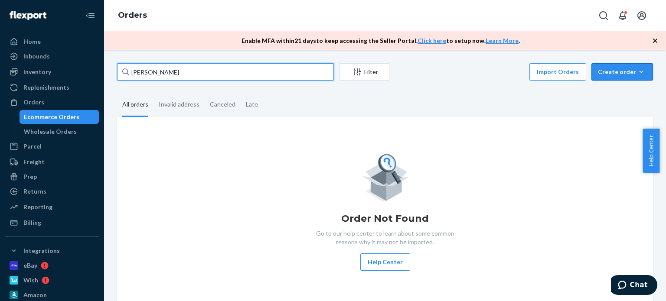
type input "[PERSON_NAME]"
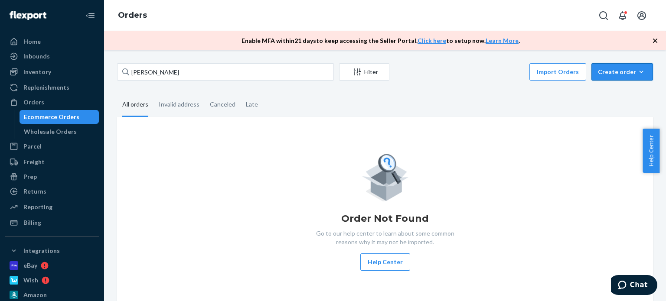
click at [619, 78] on button "Create order Ecommerce order Removal order" at bounding box center [623, 71] width 62 height 17
click at [623, 85] on span "Ecommerce order" at bounding box center [600, 82] width 48 height 6
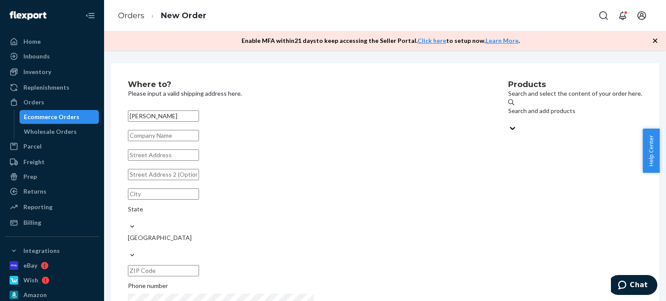
type input "[PERSON_NAME]"
click at [199, 161] on input "text" at bounding box center [163, 155] width 71 height 11
paste input "[STREET_ADDRESS]"
type input "[STREET_ADDRESS]"
type input "Bloomington"
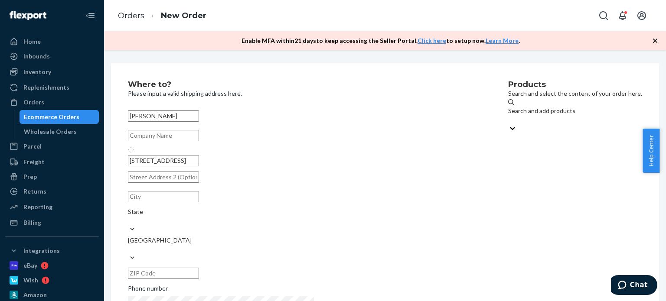
type input "47404"
click at [508, 194] on div "Products Search and select the content of your order here. Search and add produ…" at bounding box center [575, 207] width 134 height 252
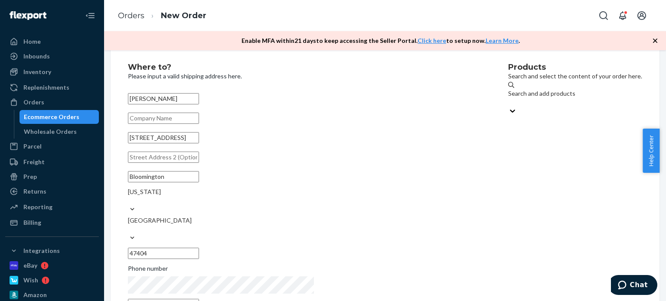
scroll to position [29, 0]
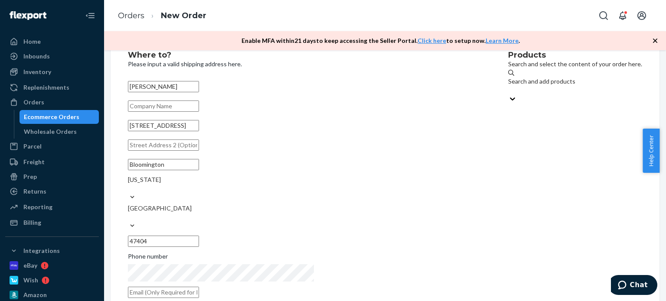
click at [508, 82] on div "Search and add products" at bounding box center [575, 81] width 134 height 9
click at [508, 86] on input "Search and add products" at bounding box center [508, 90] width 1 height 9
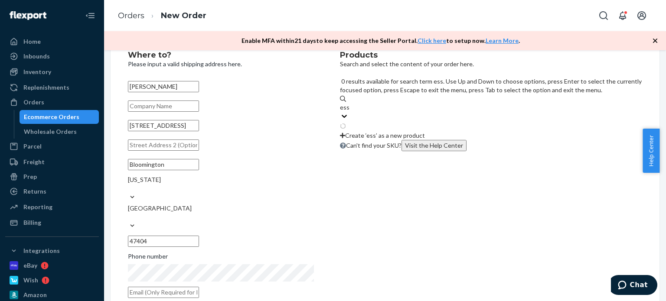
type input "esse"
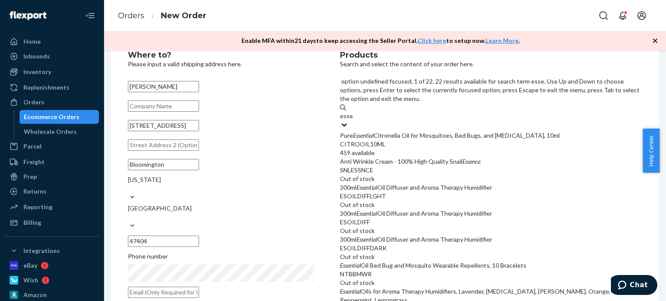
click at [486, 131] on div "Pure Essential Citronella Oil for Mosquitoes, Bed Bugs, and [MEDICAL_DATA], 10ml" at bounding box center [491, 135] width 302 height 9
click at [353, 116] on input "esse" at bounding box center [346, 116] width 13 height 9
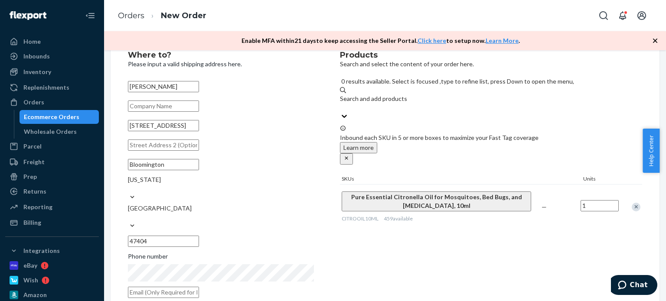
click at [494, 230] on div "Products Search and select the content of your order here. 0 results available.…" at bounding box center [491, 177] width 302 height 252
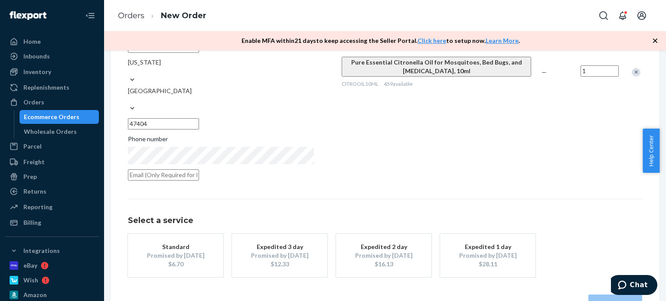
scroll to position [156, 0]
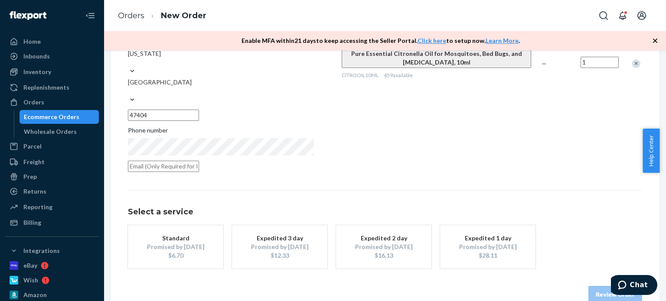
drag, startPoint x: 238, startPoint y: 233, endPoint x: 252, endPoint y: 233, distance: 13.9
click at [210, 252] on div "$6.70" at bounding box center [175, 256] width 69 height 9
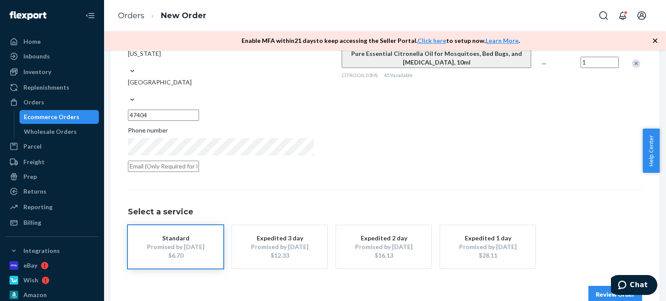
drag, startPoint x: 564, startPoint y: 274, endPoint x: 567, endPoint y: 270, distance: 5.6
click at [589, 286] on button "Review Order" at bounding box center [616, 294] width 54 height 17
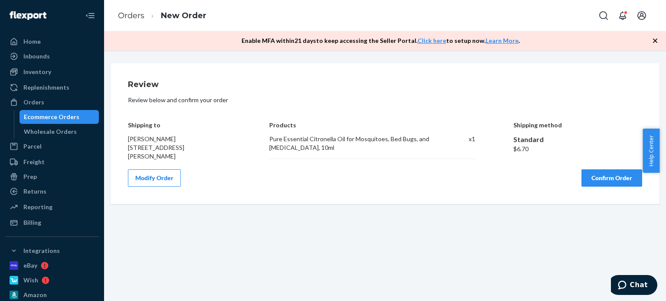
scroll to position [0, 0]
click at [582, 176] on button "Confirm Order" at bounding box center [612, 178] width 61 height 17
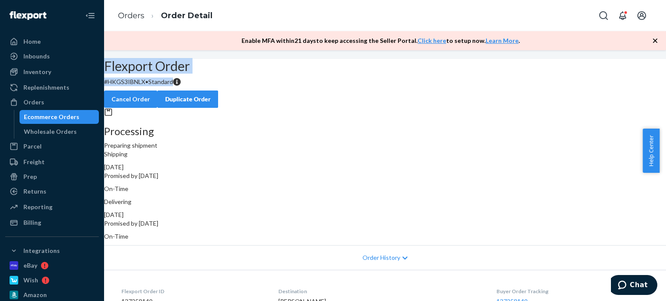
drag, startPoint x: 256, startPoint y: 105, endPoint x: 210, endPoint y: 90, distance: 47.9
click at [175, 91] on div "Flexport Order # HKGS3IBNLX • Standard Cancel Order Duplicate Order" at bounding box center [385, 83] width 562 height 49
copy div "Flexport Order # HKGS3IBNLX • Standard"
click at [54, 108] on div "Orders" at bounding box center [52, 102] width 92 height 12
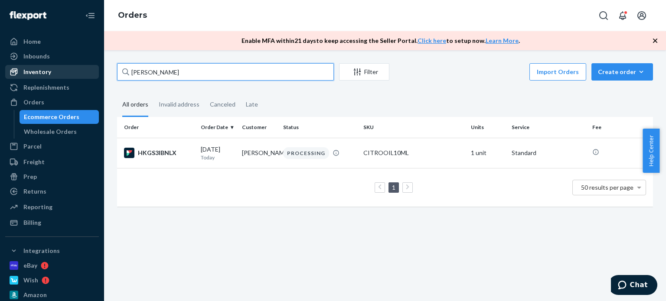
drag, startPoint x: 174, startPoint y: 76, endPoint x: 69, endPoint y: 71, distance: 104.7
click at [58, 74] on div "Home Inbounds Shipping Plans Problems Inventory Products Replenishments Orders …" at bounding box center [333, 150] width 666 height 301
paste input "[PERSON_NAME]"
type input "[PERSON_NAME]"
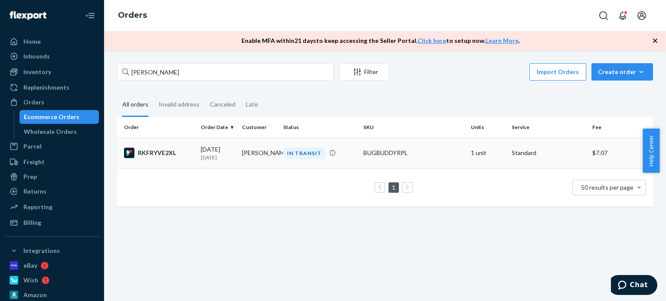
click at [263, 151] on td "[PERSON_NAME]" at bounding box center [259, 153] width 41 height 30
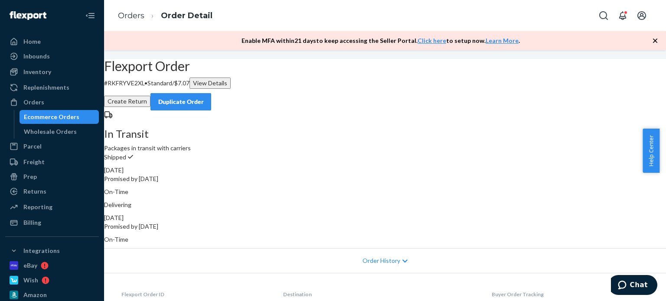
drag, startPoint x: 275, startPoint y: 104, endPoint x: 195, endPoint y: 93, distance: 80.9
click at [197, 89] on div "Flexport Order # RKFRYVE2XL • Standard / $7.07 View Details" at bounding box center [385, 74] width 562 height 30
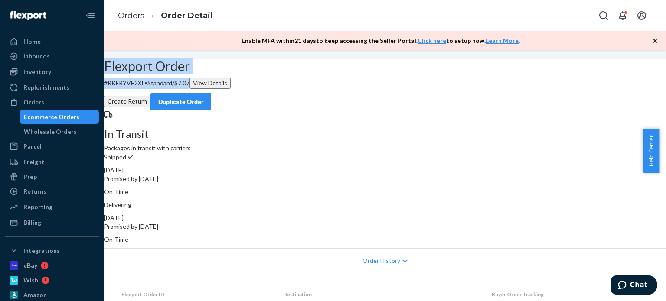
drag, startPoint x: 179, startPoint y: 85, endPoint x: 278, endPoint y: 105, distance: 100.8
click at [278, 105] on div "Flexport Order # RKFRYVE2XL • Standard / $7.07 View Details Create Return Dupli…" at bounding box center [385, 85] width 562 height 52
copy div "Flexport Order # RKFRYVE2XL • Standard / $7.07"
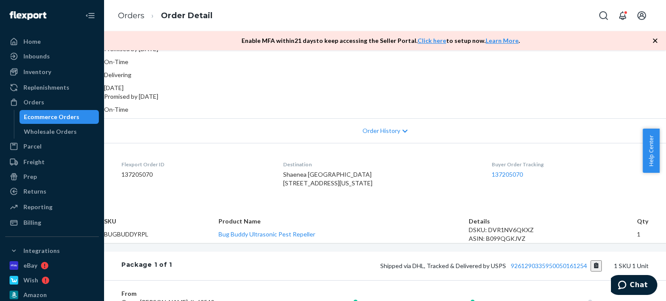
scroll to position [217, 0]
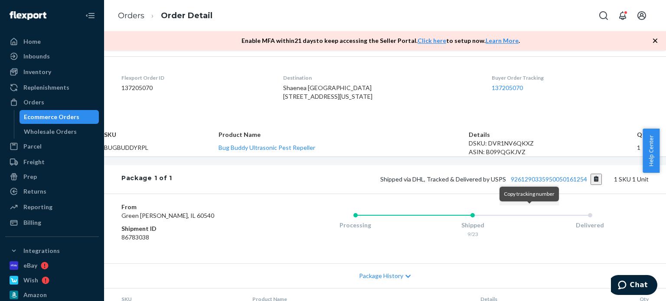
click at [591, 185] on button "Copy tracking number" at bounding box center [597, 179] width 12 height 11
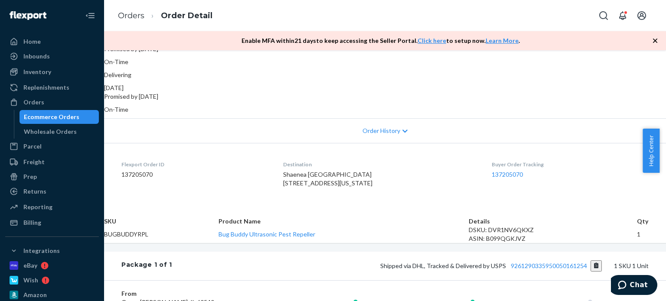
scroll to position [0, 0]
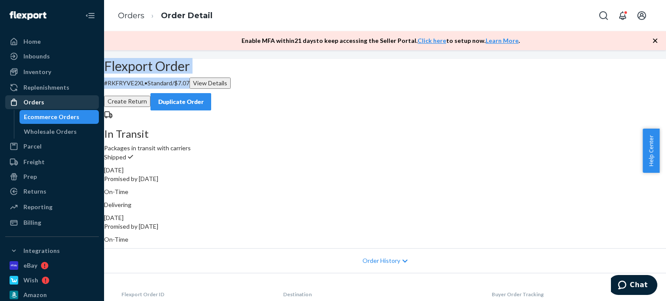
drag, startPoint x: 50, startPoint y: 102, endPoint x: 82, endPoint y: 102, distance: 31.7
click at [51, 102] on div "Orders" at bounding box center [52, 102] width 92 height 12
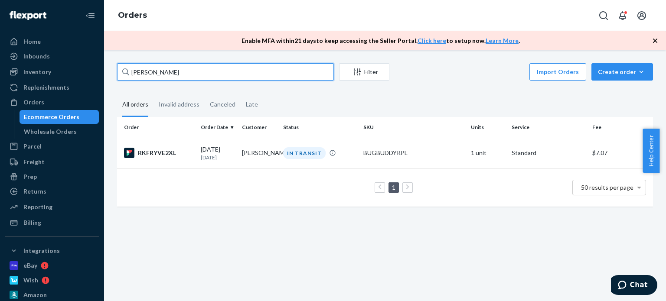
drag, startPoint x: 205, startPoint y: 72, endPoint x: 110, endPoint y: 65, distance: 95.2
click at [111, 65] on div "Shaenea Stanford Filter Import Orders Create order Ecommerce order Removal orde…" at bounding box center [385, 139] width 549 height 152
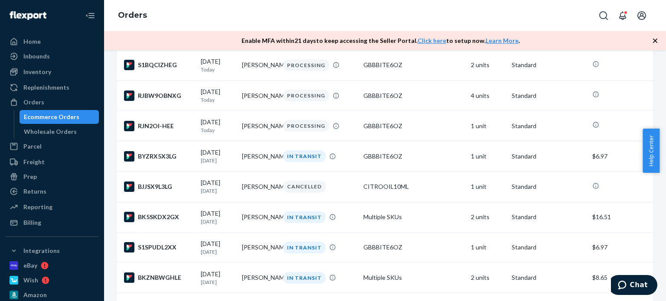
scroll to position [174, 0]
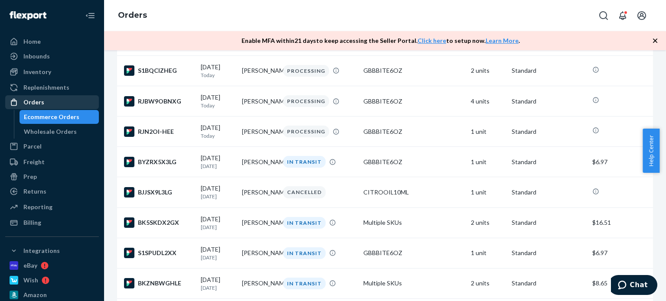
click at [73, 106] on div "Orders" at bounding box center [52, 102] width 92 height 12
click at [58, 105] on div "Orders" at bounding box center [52, 102] width 92 height 12
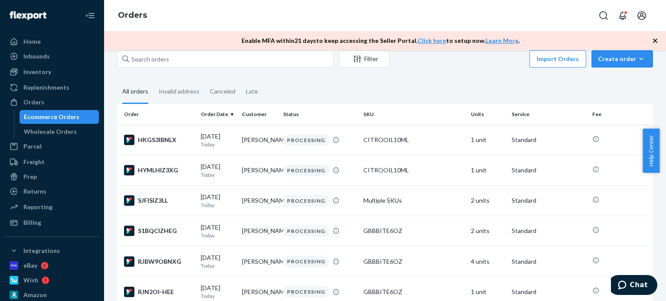
scroll to position [0, 0]
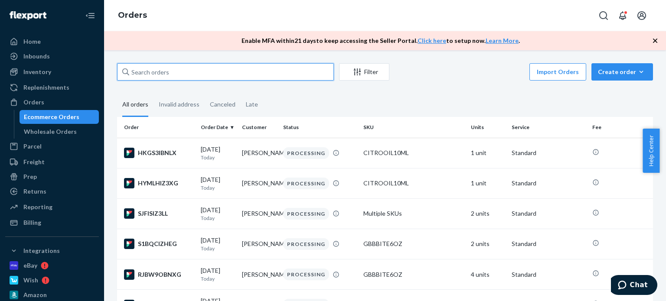
click at [174, 72] on input "text" at bounding box center [225, 71] width 217 height 17
paste input "[PERSON_NAME][GEOGRAPHIC_DATA]"
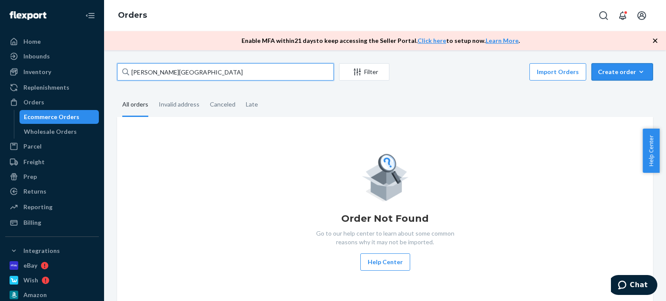
type input "[PERSON_NAME][GEOGRAPHIC_DATA]"
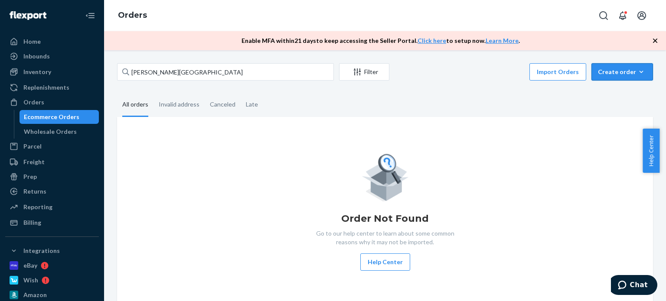
click at [612, 72] on div "Create order" at bounding box center [622, 72] width 49 height 9
click at [610, 87] on button "Ecommerce order" at bounding box center [607, 82] width 77 height 19
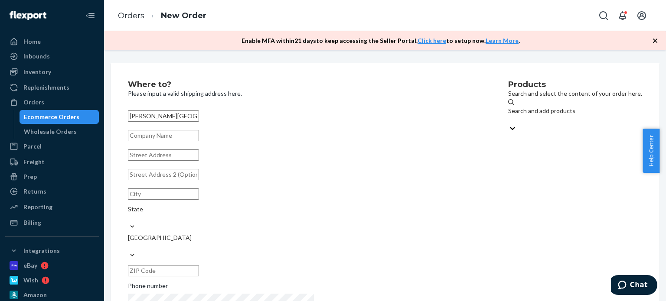
type input "[PERSON_NAME][GEOGRAPHIC_DATA]"
click at [199, 161] on input "text" at bounding box center [163, 155] width 71 height 11
paste input "[STREET_ADDRESS]"
click at [508, 194] on div "Products Search and select the content of your order here. Search and add produ…" at bounding box center [575, 207] width 134 height 252
type input "[STREET_ADDRESS]"
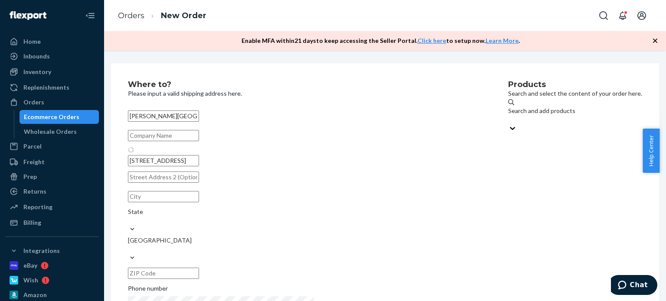
type input "Yuma"
type input "85365"
click at [508, 185] on div "Products Search and select the content of your order here. Search and add produ…" at bounding box center [575, 208] width 134 height 255
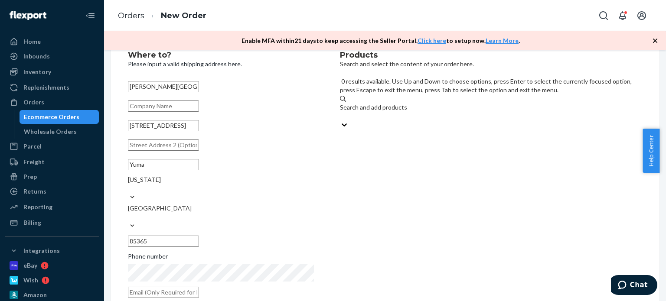
click at [476, 103] on div "Search and add products" at bounding box center [491, 107] width 302 height 9
click at [341, 112] on input "0 results available. Use Up and Down to choose options, press Enter to select t…" at bounding box center [340, 116] width 1 height 9
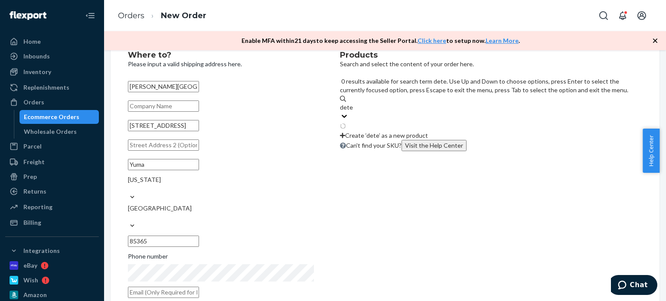
type input "deter"
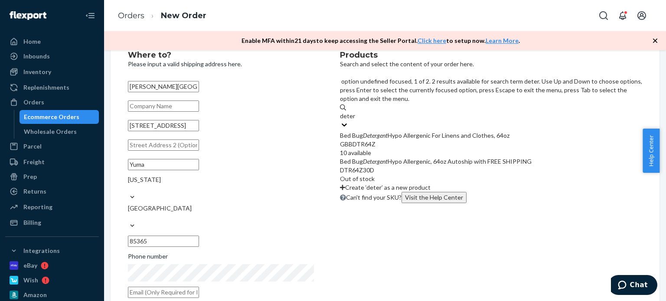
click at [478, 131] on div "Bed Bug Detergent Hypo Allergenic For Linens and Clothes, 64oz" at bounding box center [491, 135] width 302 height 9
click at [355, 112] on input "deter" at bounding box center [347, 116] width 15 height 9
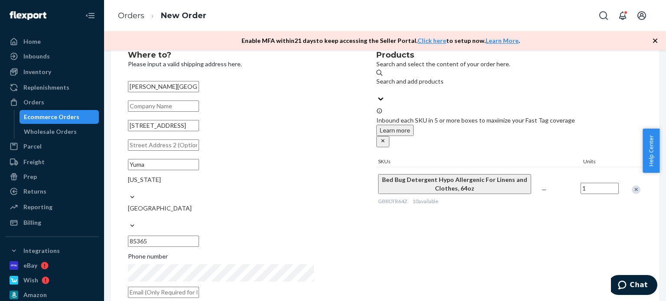
click at [496, 218] on div "Products Search and select the content of your order here. Search and add produ…" at bounding box center [510, 177] width 266 height 252
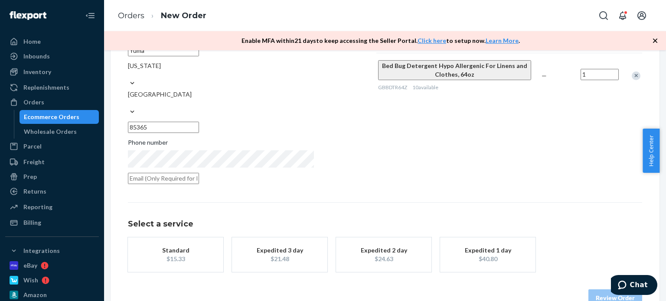
scroll to position [147, 0]
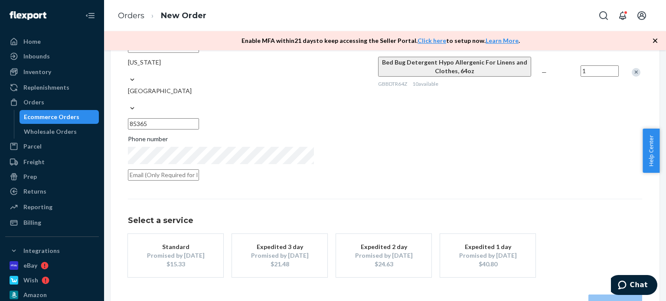
click at [210, 260] on div "$15.33" at bounding box center [175, 264] width 69 height 9
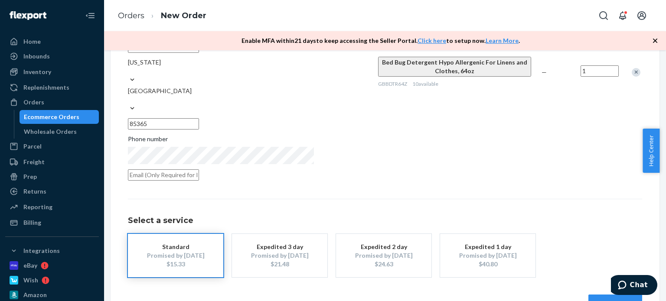
click at [472, 147] on div "Products Search and select the content of your order here. Search and add produ…" at bounding box center [510, 60] width 266 height 252
click at [589, 295] on button "Review Order" at bounding box center [616, 303] width 54 height 17
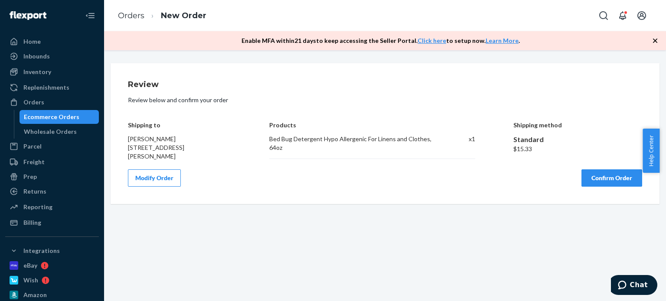
scroll to position [0, 0]
click at [582, 174] on button "Confirm Order" at bounding box center [612, 178] width 61 height 17
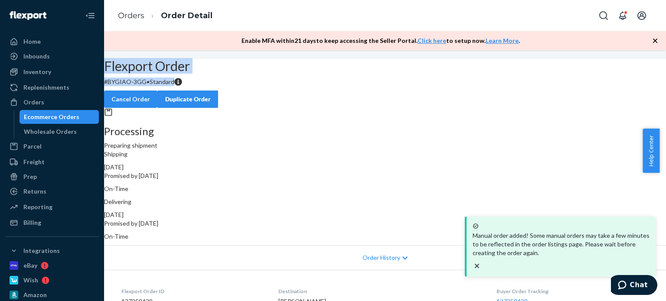
drag, startPoint x: 255, startPoint y: 105, endPoint x: 200, endPoint y: 88, distance: 58.2
click at [174, 91] on div "Flexport Order # BYGIAO-3GG • Standard Cancel Order Duplicate Order" at bounding box center [385, 83] width 562 height 49
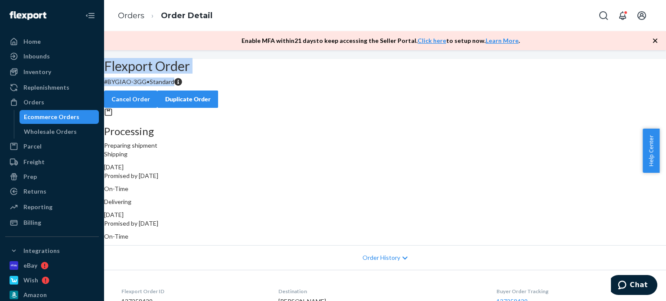
copy div "Flexport Order # BYGIAO-3GG • Standard"
drag, startPoint x: 57, startPoint y: 106, endPoint x: 262, endPoint y: 35, distance: 217.6
click at [57, 105] on div "Orders" at bounding box center [52, 102] width 92 height 12
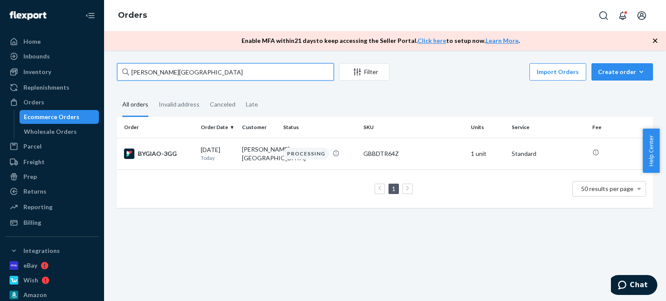
drag, startPoint x: 222, startPoint y: 70, endPoint x: 106, endPoint y: 57, distance: 117.0
click at [101, 66] on div "Home Inbounds Shipping Plans Problems Inventory Products Replenishments Orders …" at bounding box center [333, 150] width 666 height 301
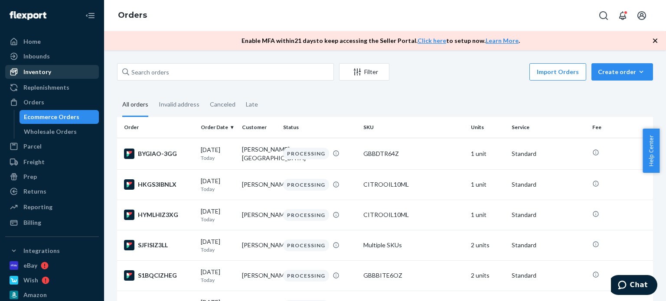
click at [46, 75] on div "Inventory" at bounding box center [37, 72] width 28 height 9
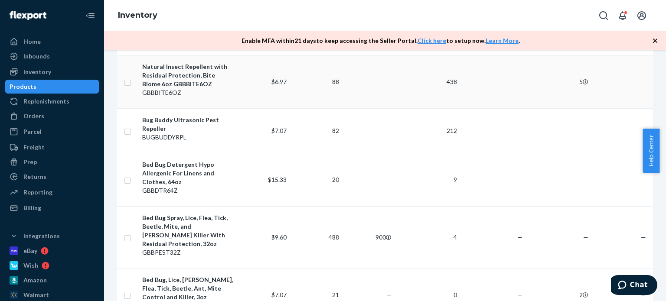
scroll to position [174, 0]
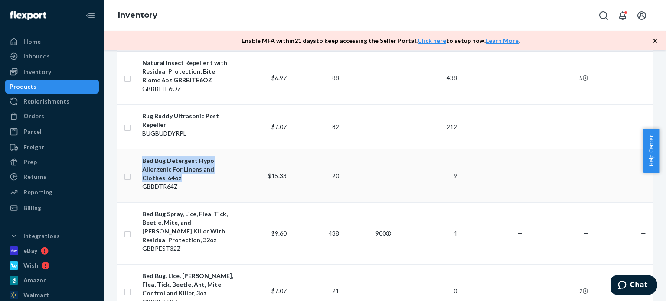
drag, startPoint x: 160, startPoint y: 165, endPoint x: 144, endPoint y: 147, distance: 24.9
click at [144, 157] on div "Bed Bug Detergent Hypo Allergenic For Linens and Clothes, 64oz" at bounding box center [188, 170] width 92 height 26
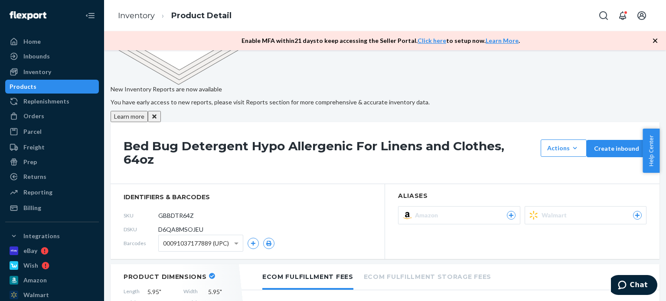
scroll to position [87, 0]
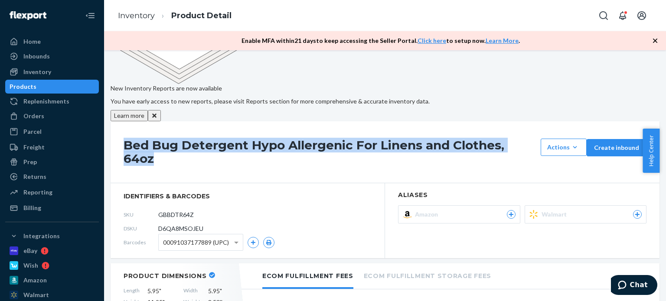
drag, startPoint x: 181, startPoint y: 62, endPoint x: 355, endPoint y: 79, distance: 174.7
click at [355, 139] on h1 "Bed Bug Detergent Hypo Allergenic For Linens and Clothes, 64oz" at bounding box center [330, 152] width 413 height 27
copy h1 "Bed Bug Detergent Hypo Allergenic For Linens and Clothes, 64oz"
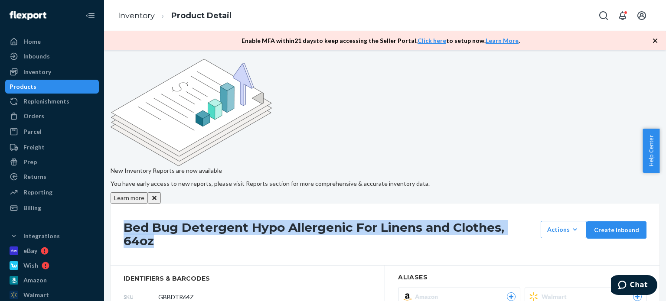
scroll to position [0, 0]
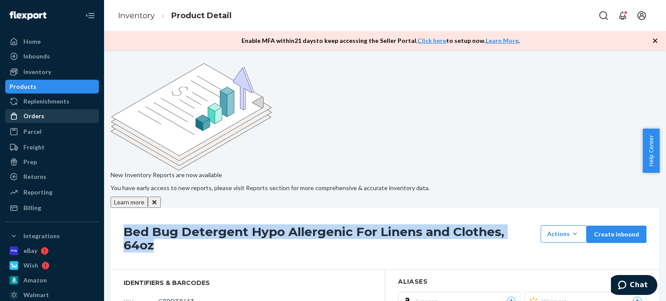
click at [48, 114] on div "Orders" at bounding box center [52, 116] width 92 height 12
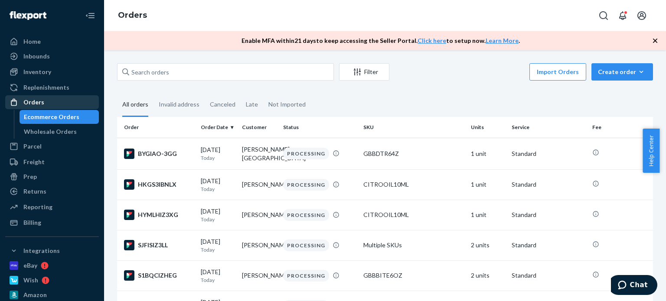
click at [29, 99] on div "Orders" at bounding box center [33, 102] width 21 height 9
click at [39, 108] on div "Orders" at bounding box center [52, 102] width 92 height 12
